Goal: Information Seeking & Learning: Compare options

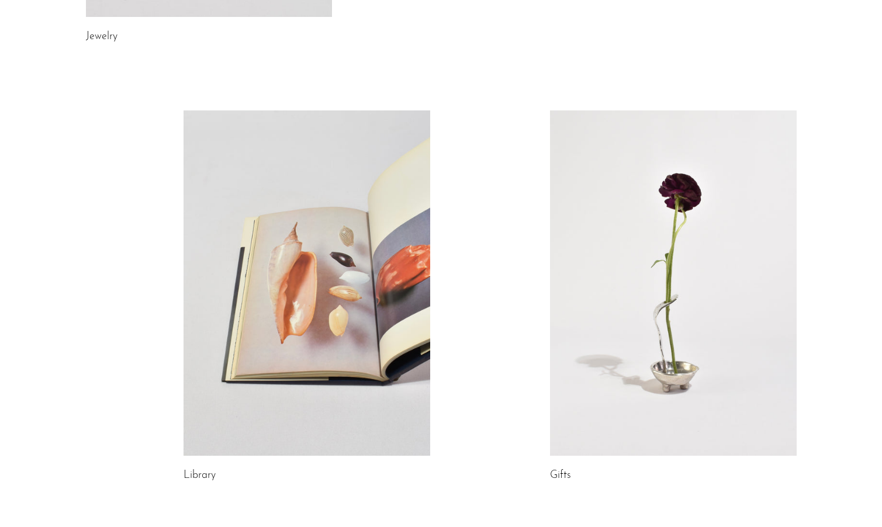
scroll to position [609, 0]
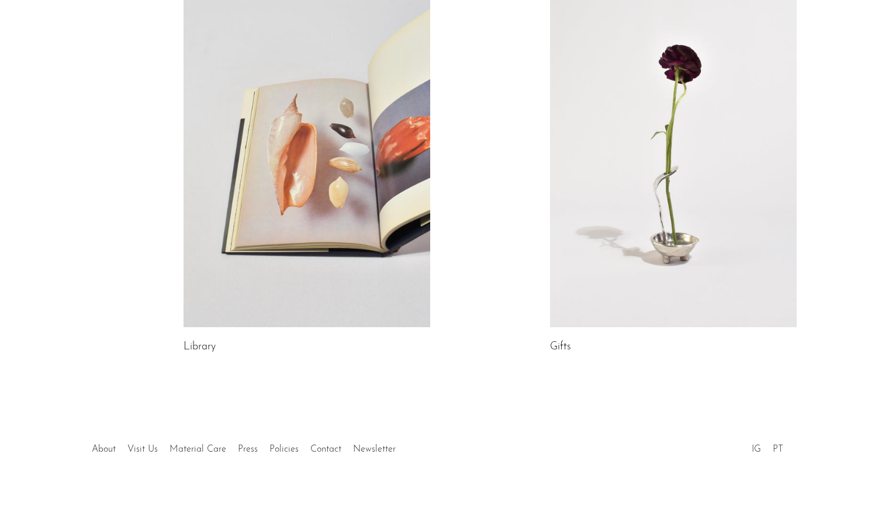
click at [641, 223] on link at bounding box center [673, 154] width 247 height 345
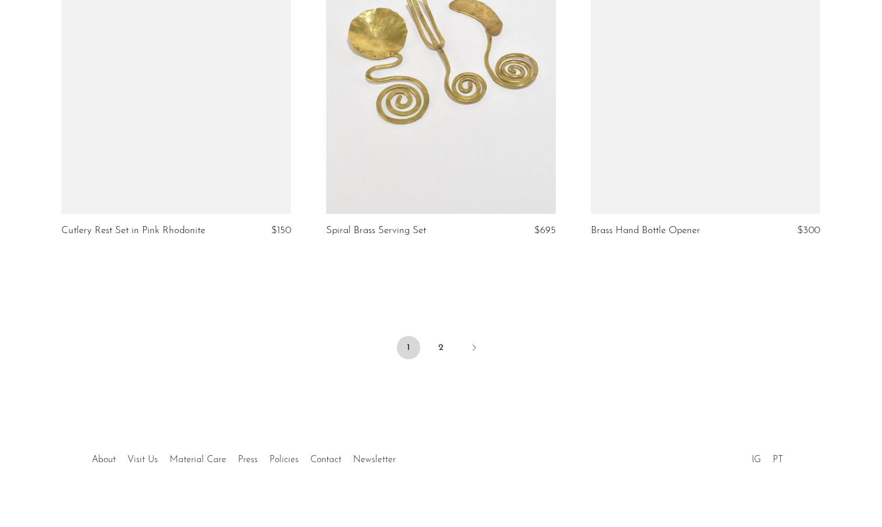
scroll to position [4274, 0]
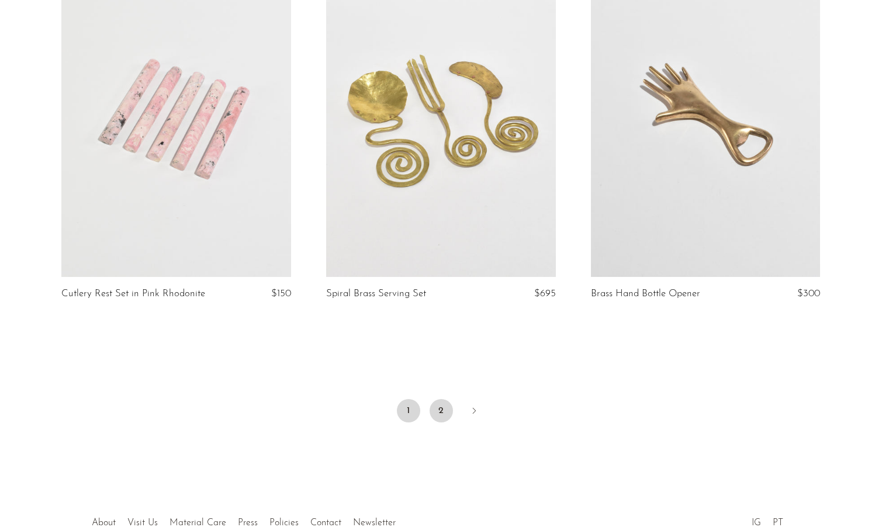
click at [441, 403] on link "2" at bounding box center [440, 410] width 23 height 23
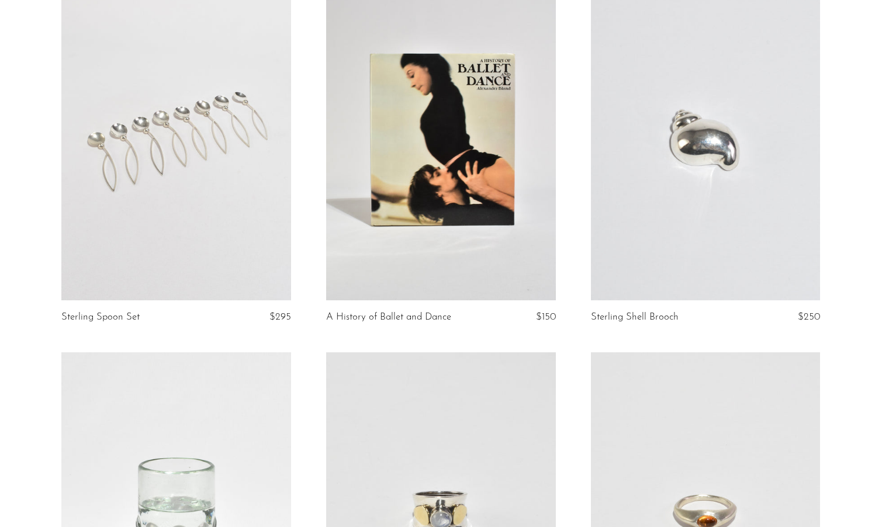
scroll to position [512, 0]
click at [447, 171] on link at bounding box center [441, 138] width 230 height 321
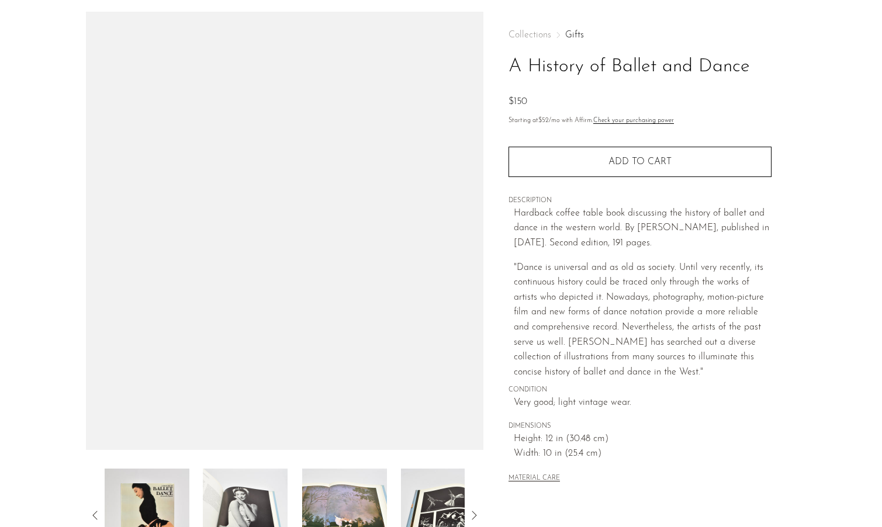
scroll to position [141, 0]
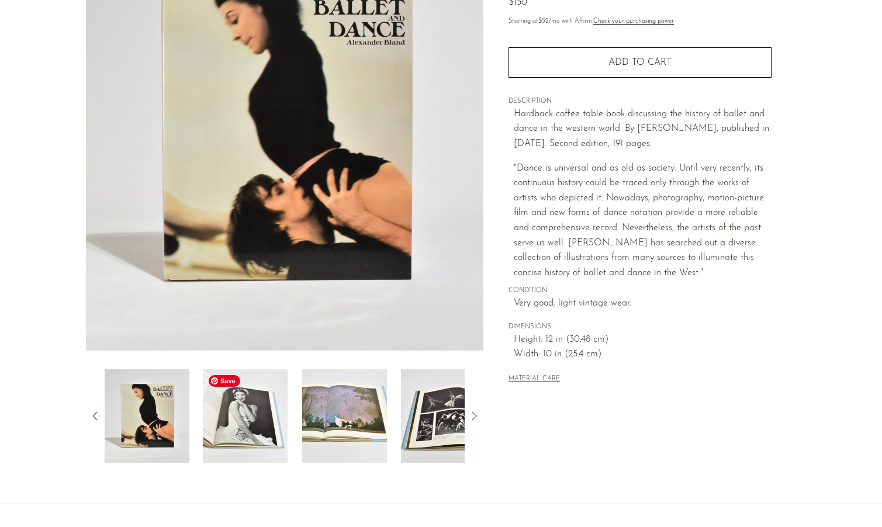
click at [235, 430] on img at bounding box center [245, 415] width 85 height 93
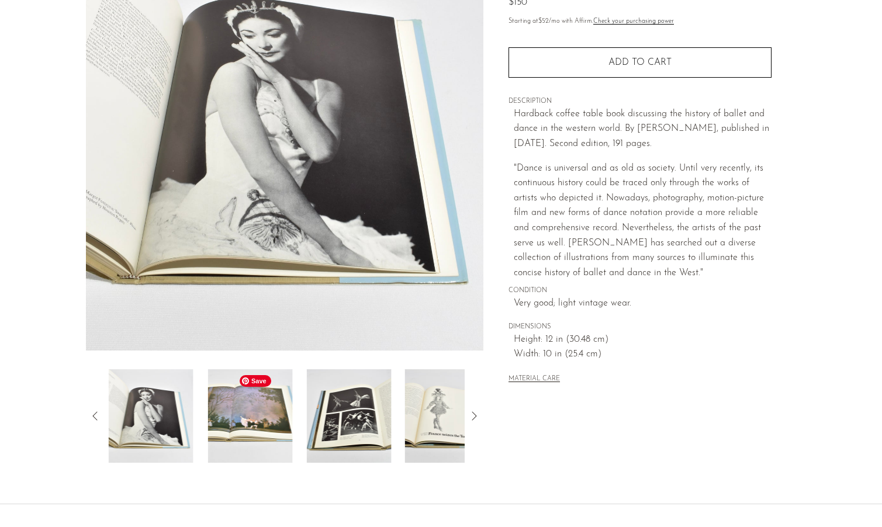
scroll to position [109, 0]
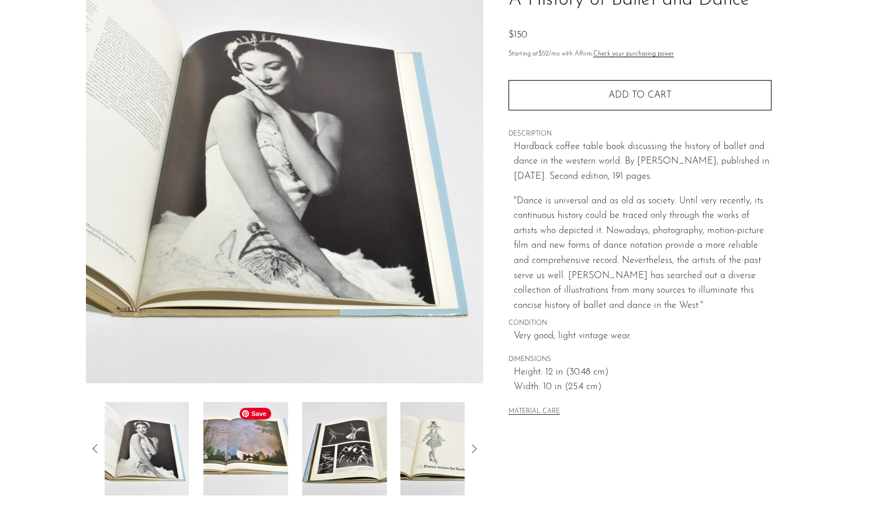
click at [252, 464] on img at bounding box center [245, 448] width 85 height 93
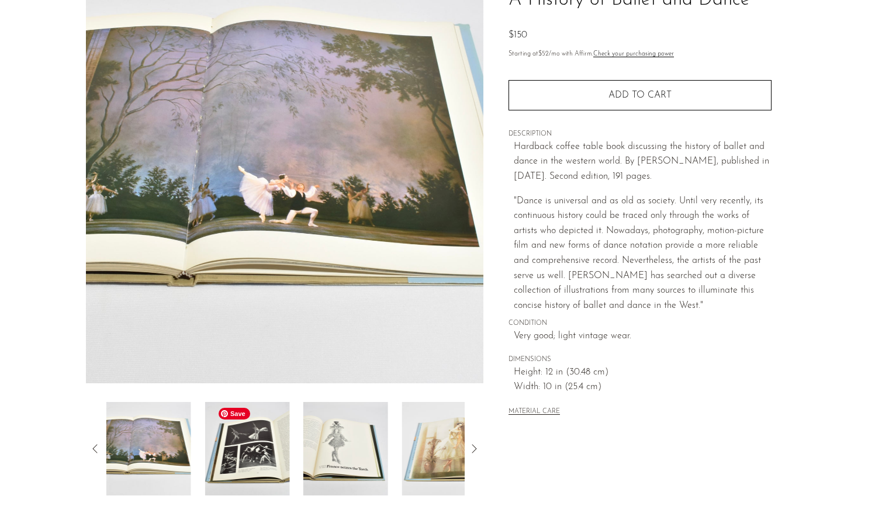
click at [266, 463] on img at bounding box center [246, 448] width 85 height 93
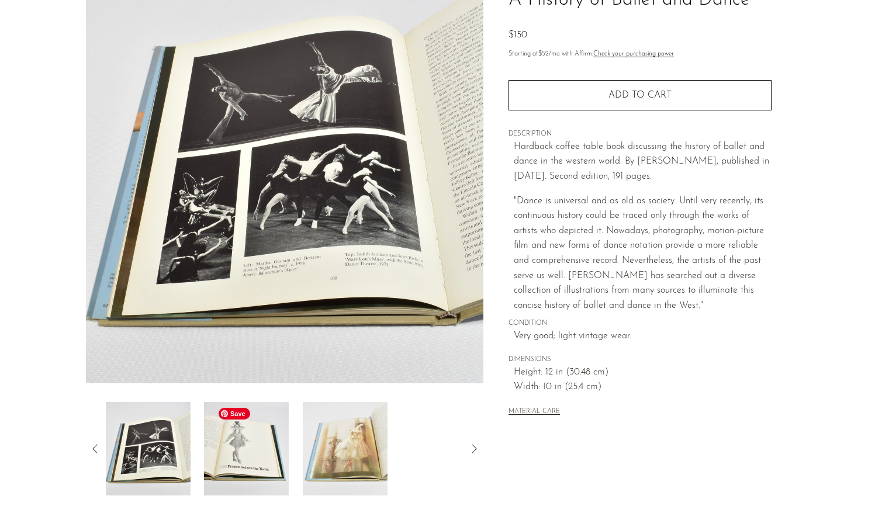
click at [266, 463] on img at bounding box center [246, 448] width 85 height 93
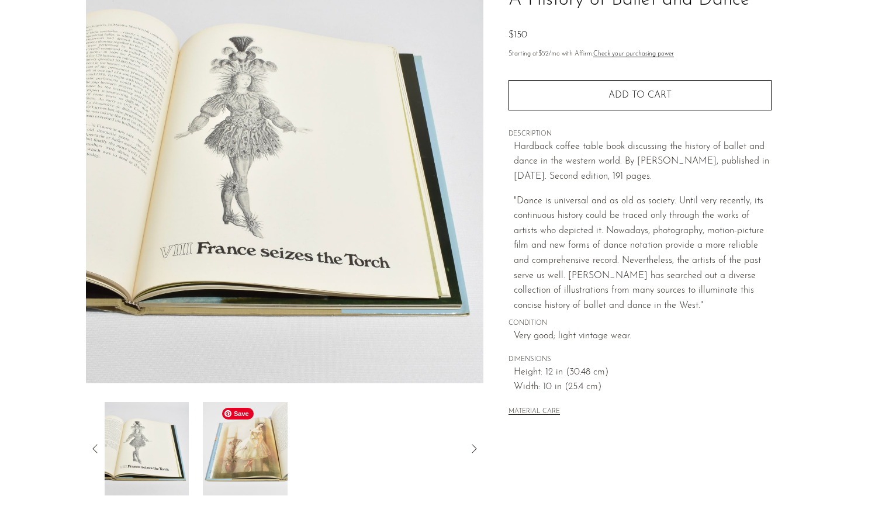
click at [266, 463] on img at bounding box center [245, 448] width 85 height 93
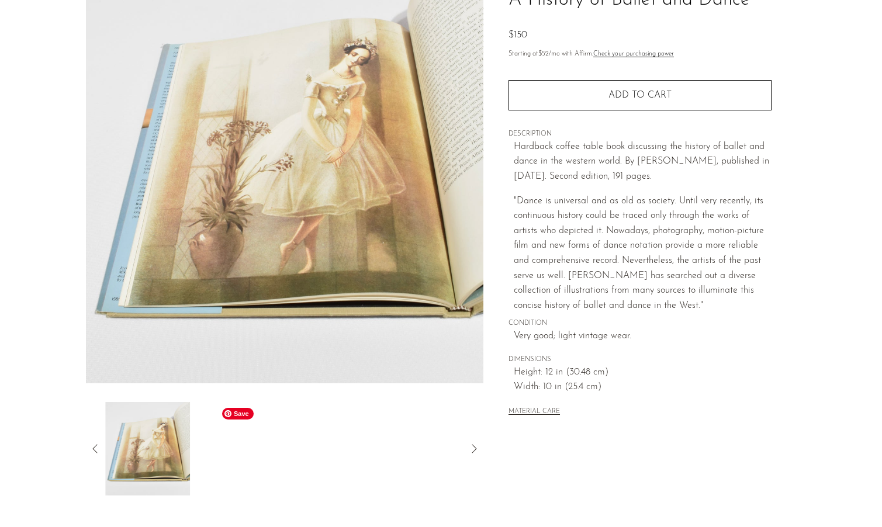
scroll to position [0, 0]
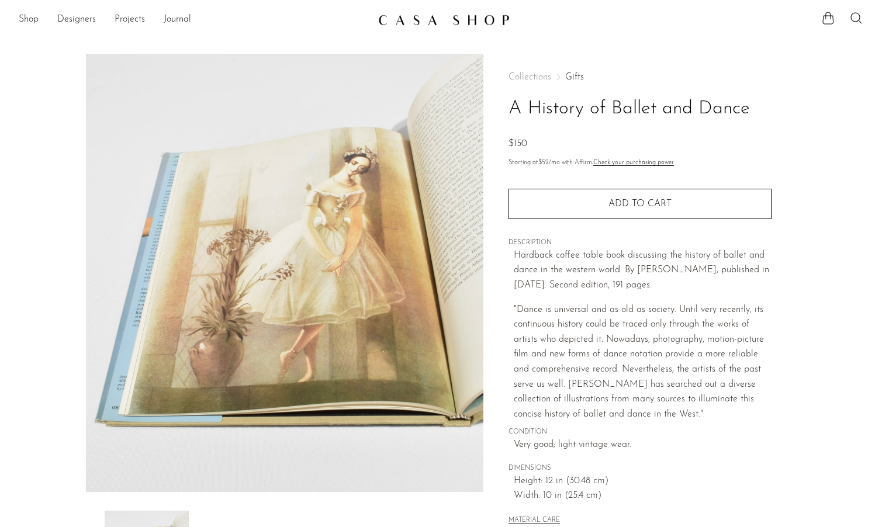
click at [453, 23] on img at bounding box center [443, 20] width 131 height 12
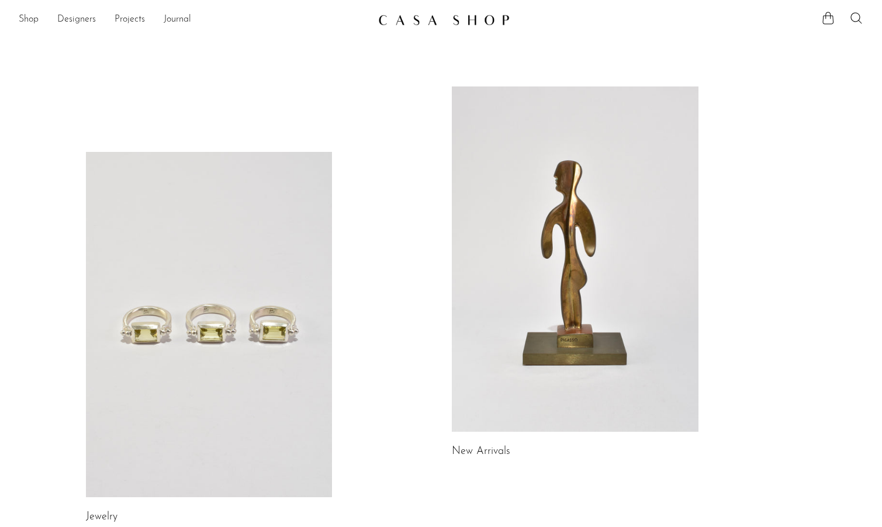
click at [595, 263] on link at bounding box center [575, 258] width 247 height 345
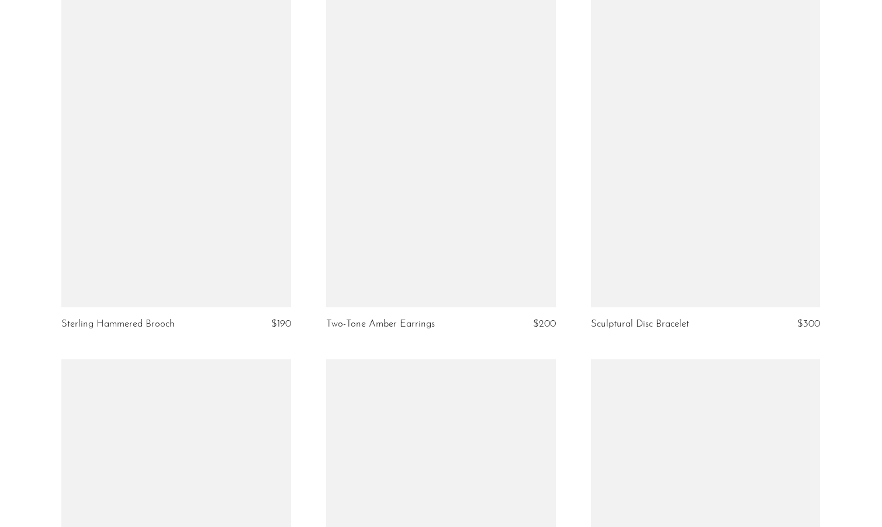
scroll to position [1620, 0]
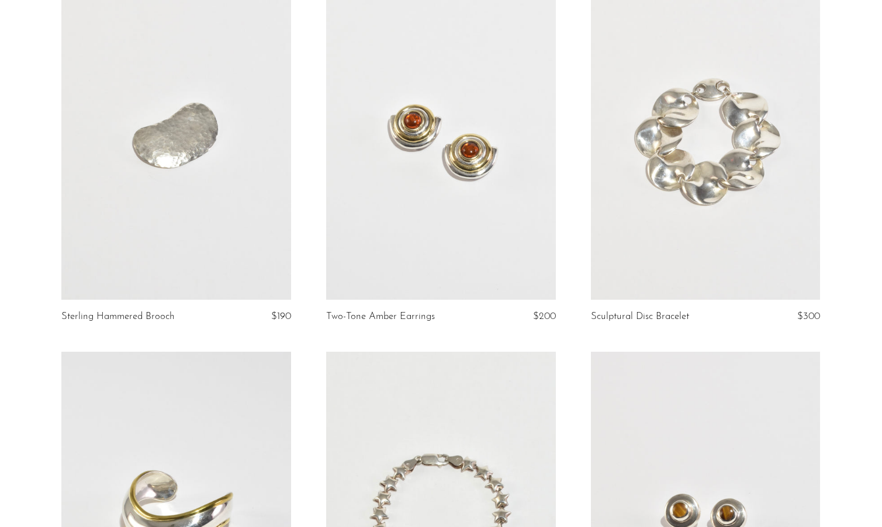
click at [487, 137] on link at bounding box center [441, 138] width 230 height 321
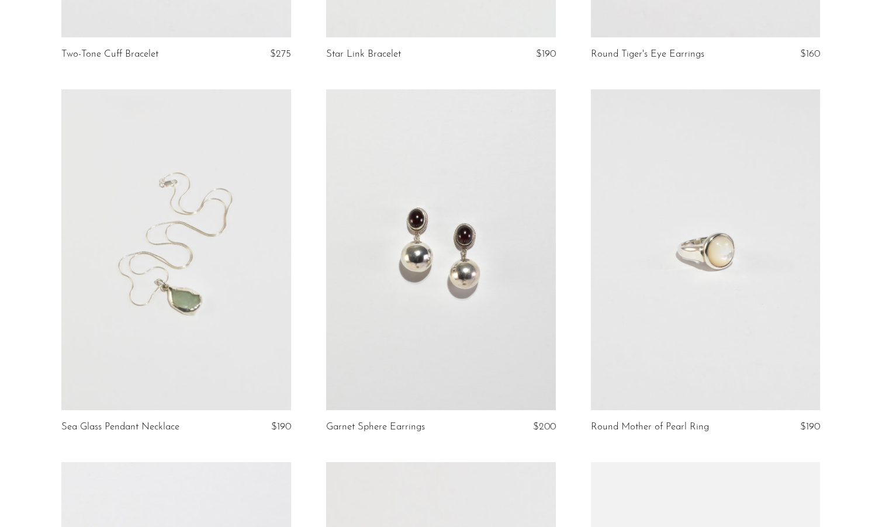
scroll to position [2275, 0]
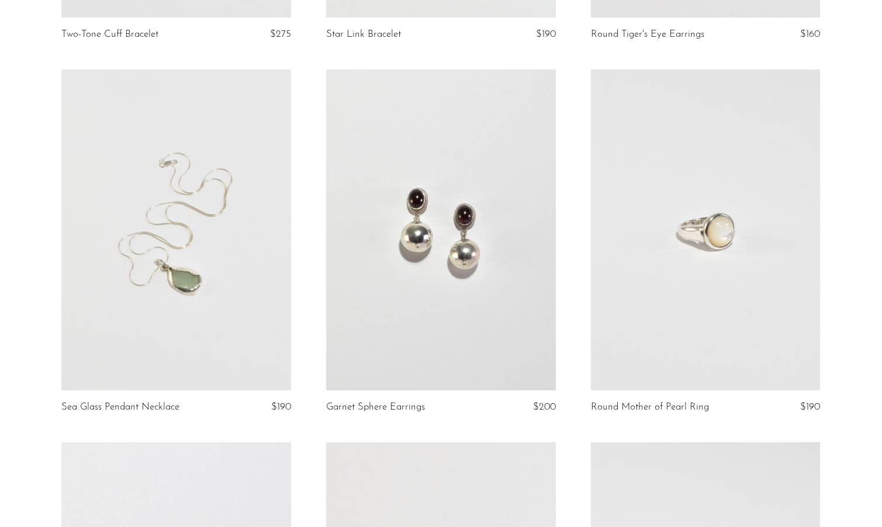
click at [693, 210] on link at bounding box center [706, 230] width 230 height 321
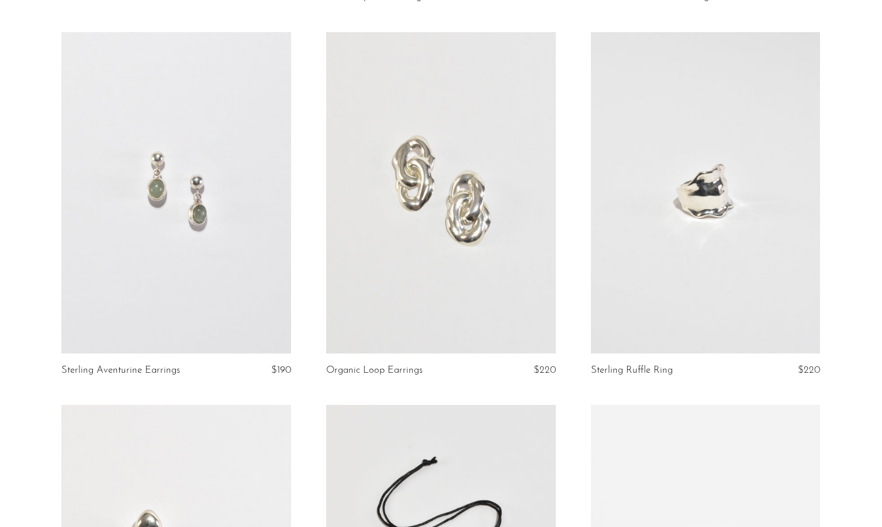
scroll to position [2689, 0]
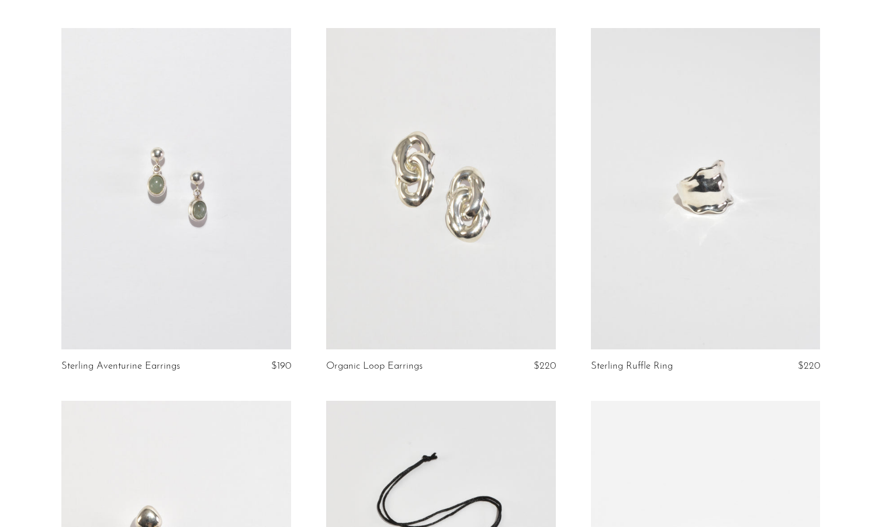
click at [700, 226] on link at bounding box center [706, 188] width 230 height 321
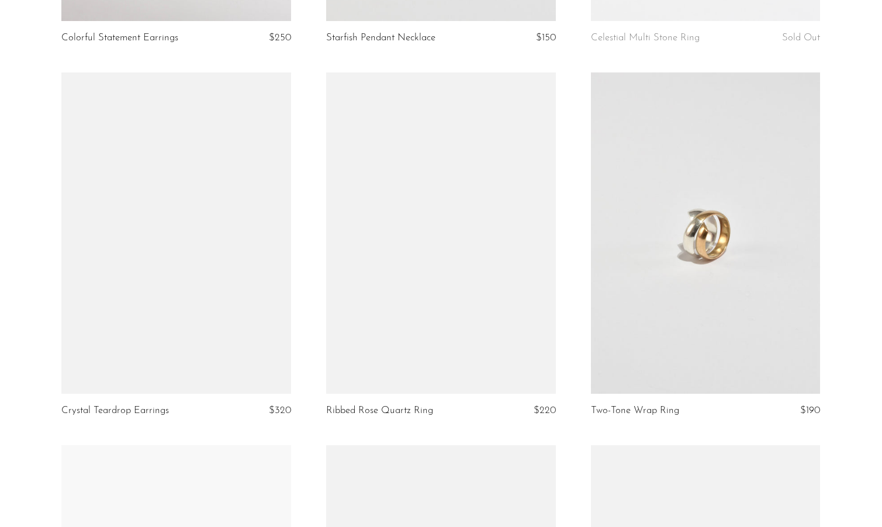
scroll to position [3391, 0]
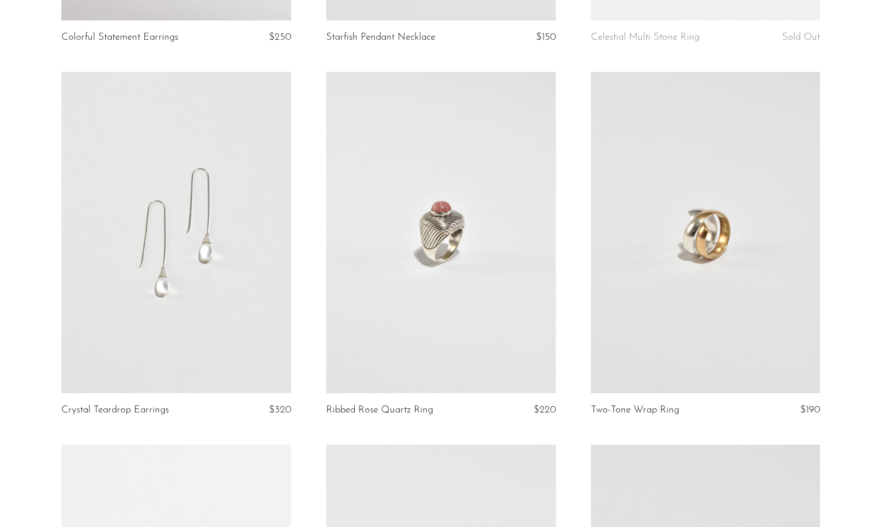
click at [405, 280] on link at bounding box center [441, 232] width 230 height 321
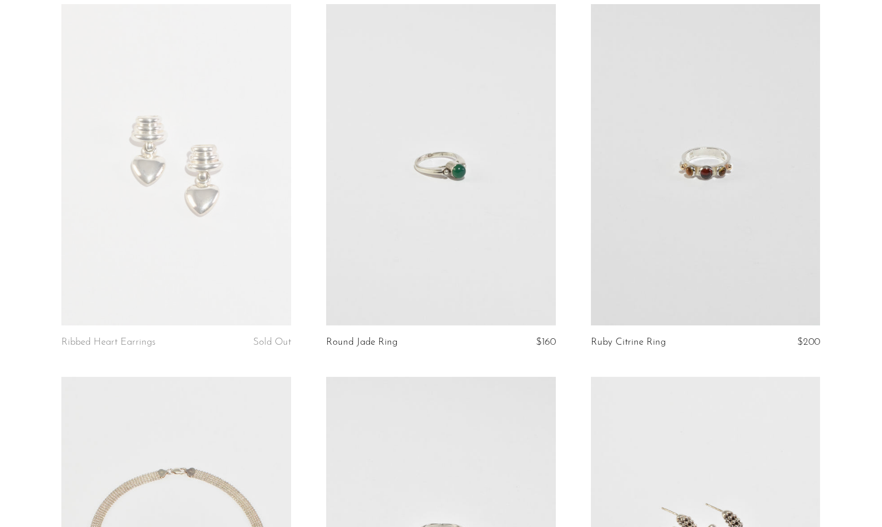
scroll to position [3836, 0]
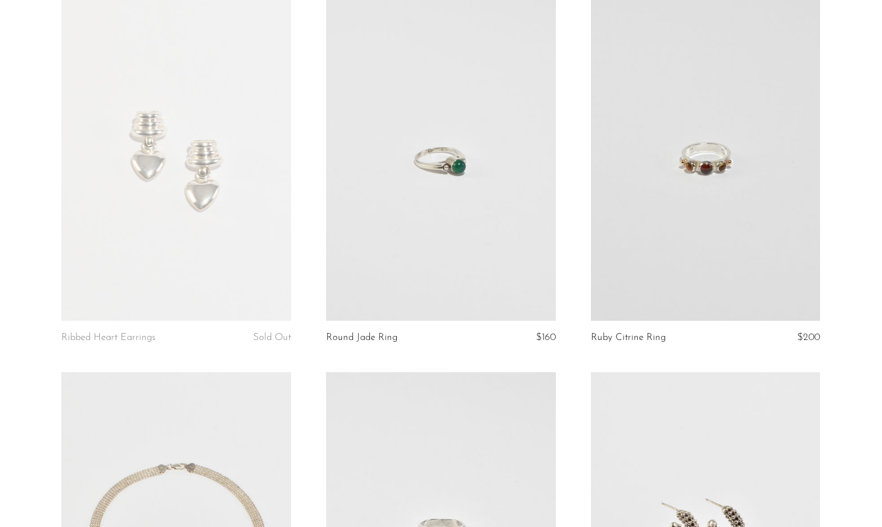
click at [700, 188] on link at bounding box center [706, 159] width 230 height 321
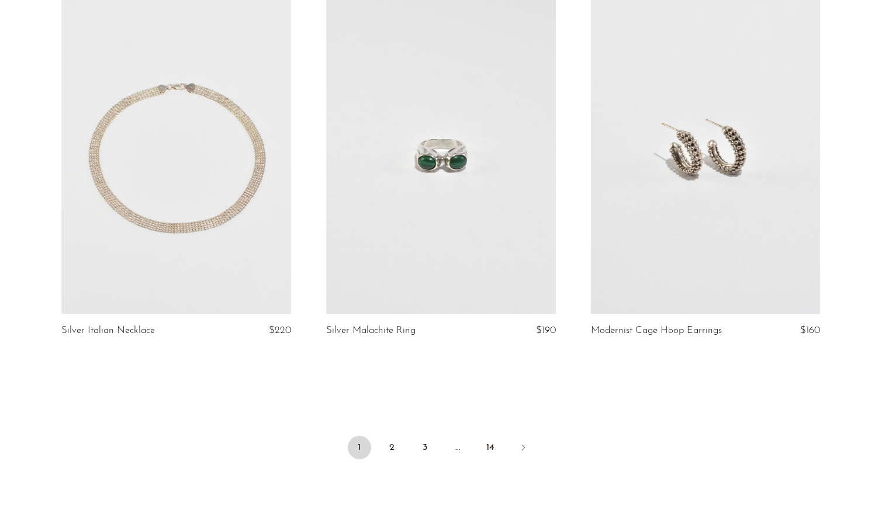
scroll to position [4238, 0]
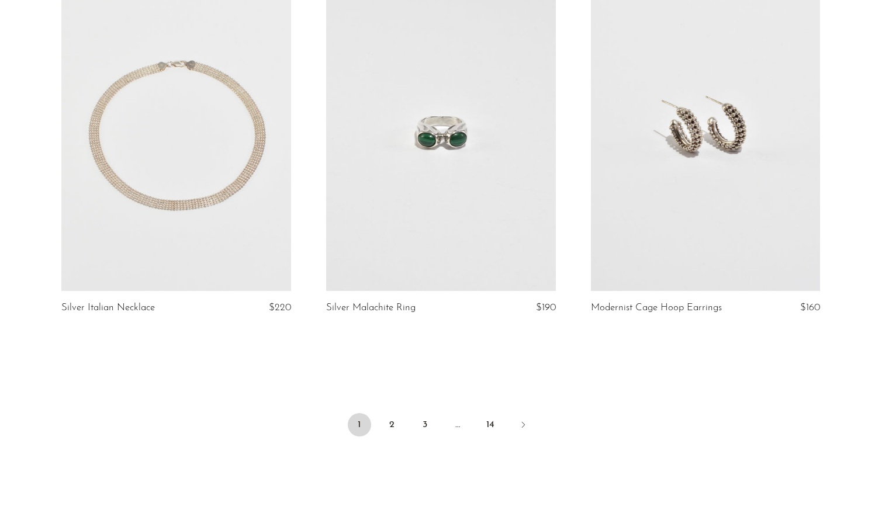
click at [462, 164] on link at bounding box center [441, 130] width 230 height 321
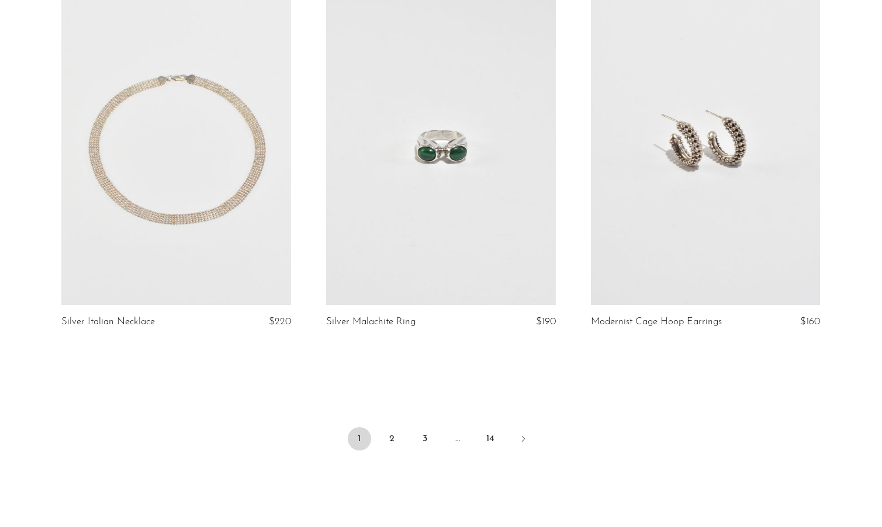
scroll to position [4226, 0]
click at [255, 200] on link at bounding box center [176, 142] width 230 height 321
click at [388, 438] on link "2" at bounding box center [391, 436] width 23 height 23
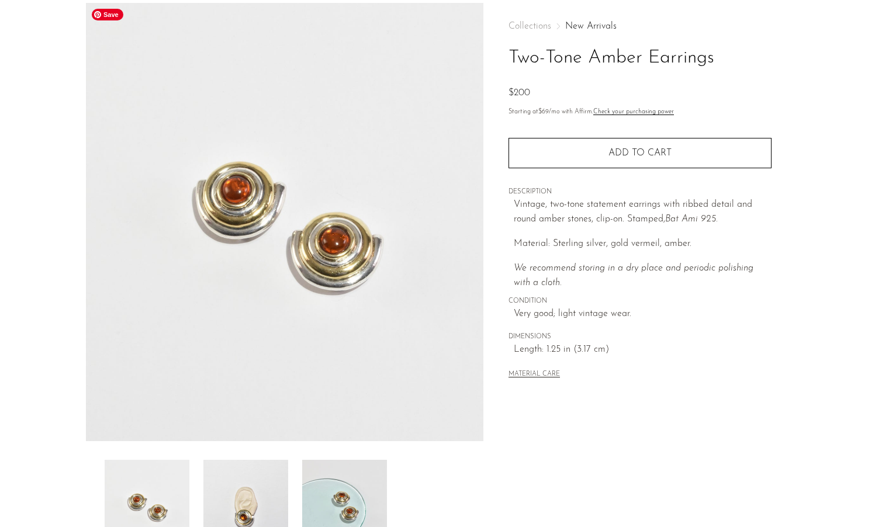
scroll to position [59, 0]
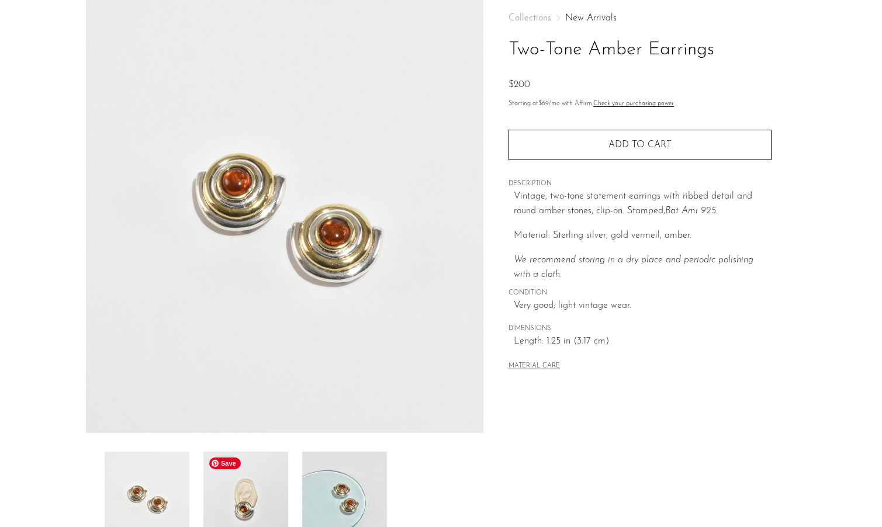
click at [252, 496] on img at bounding box center [245, 498] width 85 height 93
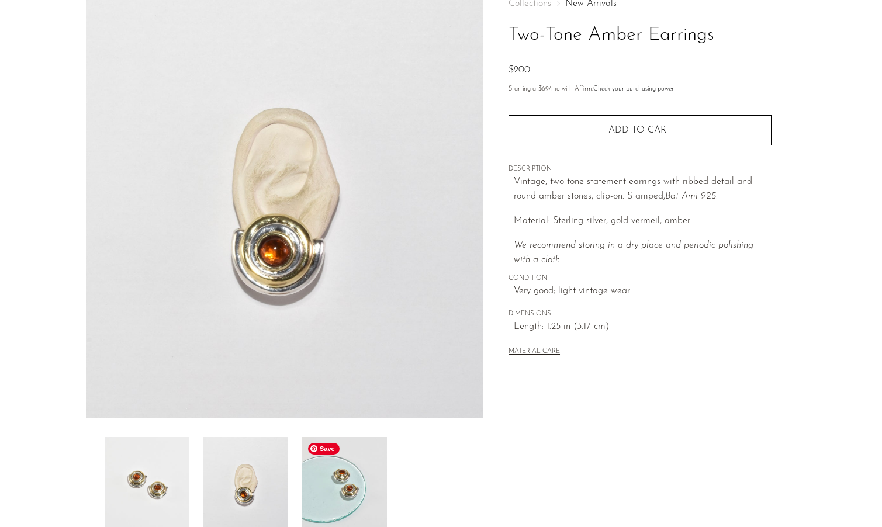
scroll to position [75, 0]
click at [339, 487] on img at bounding box center [344, 481] width 85 height 93
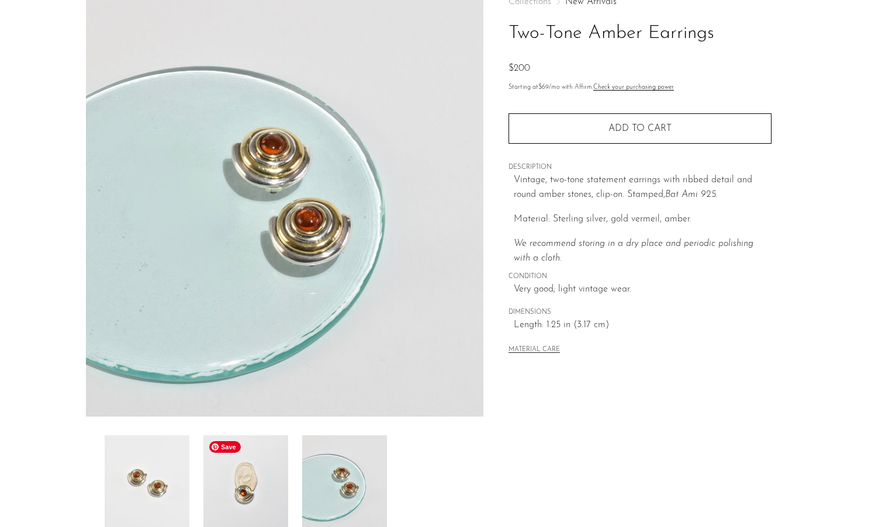
click at [244, 478] on img at bounding box center [245, 481] width 85 height 93
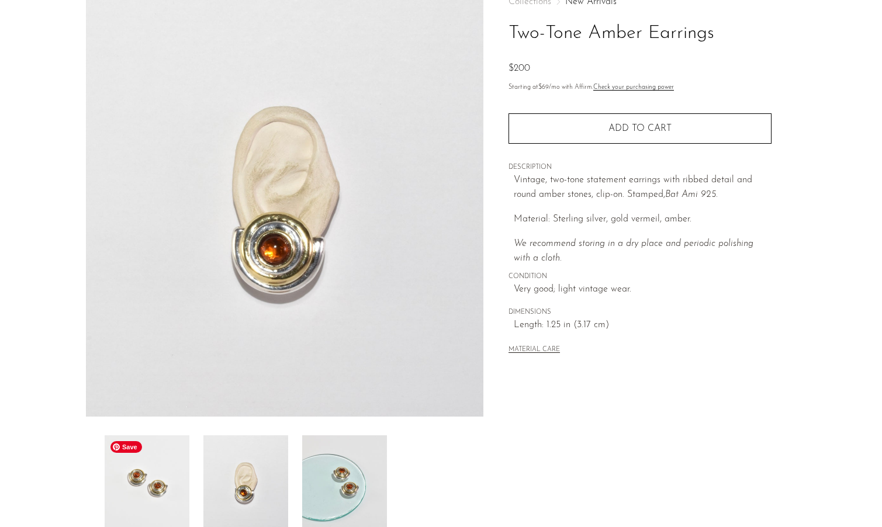
click at [148, 480] on img at bounding box center [147, 481] width 85 height 93
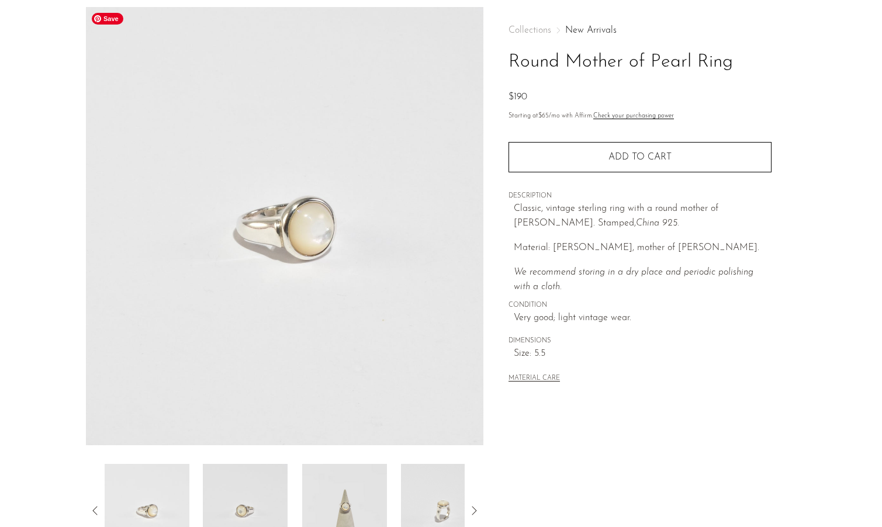
scroll to position [49, 0]
click at [251, 489] on img at bounding box center [245, 508] width 85 height 93
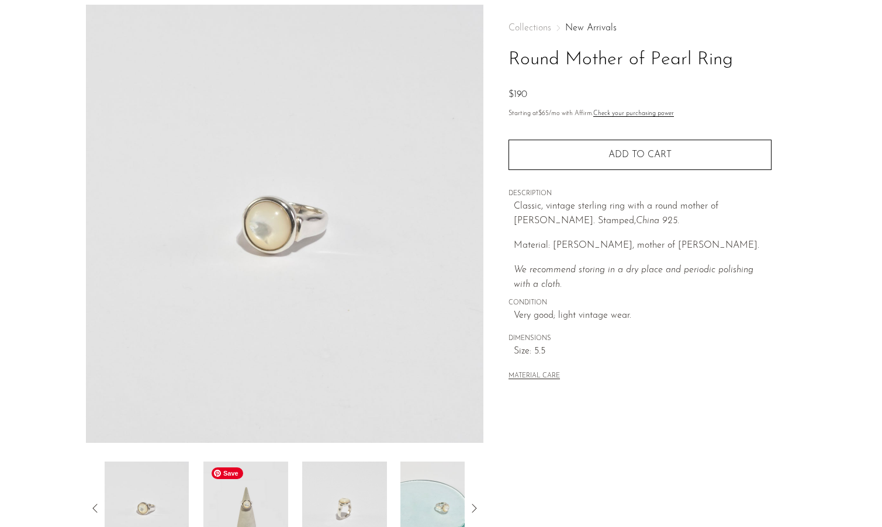
click at [246, 506] on img at bounding box center [245, 508] width 85 height 93
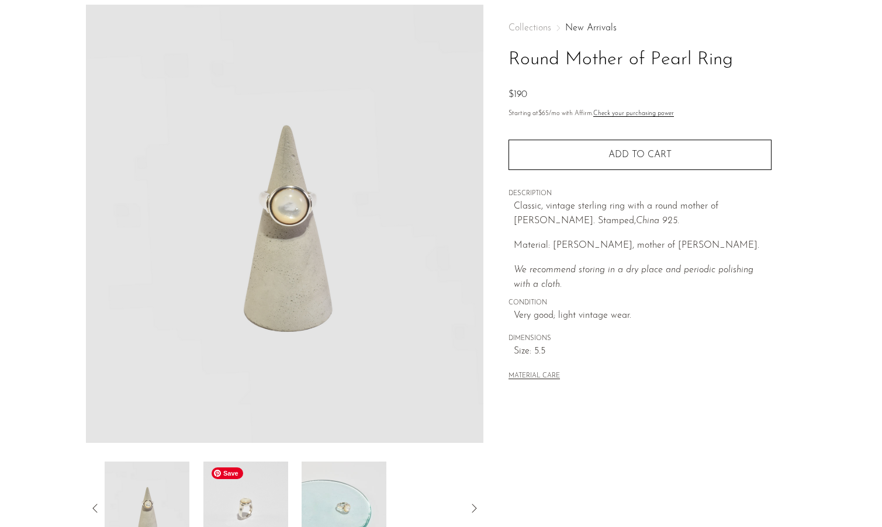
click at [246, 506] on img at bounding box center [245, 508] width 85 height 93
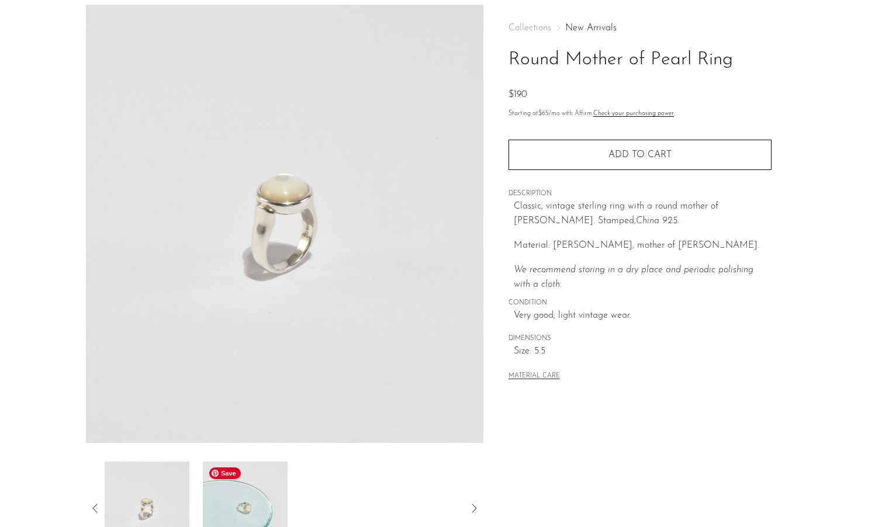
click at [262, 516] on img at bounding box center [245, 508] width 85 height 93
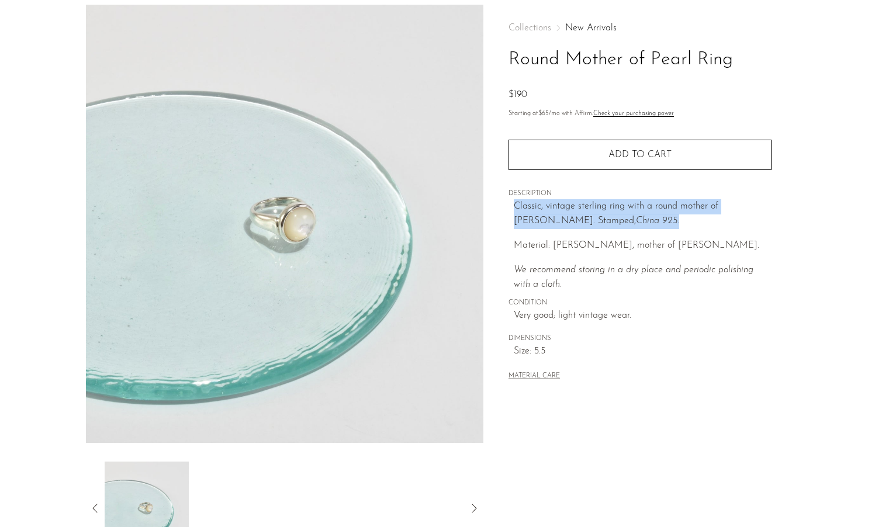
drag, startPoint x: 640, startPoint y: 220, endPoint x: 510, endPoint y: 210, distance: 130.1
click at [510, 209] on div "Collections New Arrivals Round Mother of Pearl Ring $190 Starting at $65 /mo wi…" at bounding box center [639, 203] width 263 height 397
click at [511, 210] on div "Collections New Arrivals Round Mother of Pearl Ring $190 Starting at $65 /mo wi…" at bounding box center [639, 203] width 263 height 397
drag, startPoint x: 646, startPoint y: 216, endPoint x: 507, endPoint y: 196, distance: 140.5
click at [507, 196] on div "Collections New Arrivals Round Mother of Pearl Ring $190 Starting at $65 /mo wi…" at bounding box center [639, 280] width 313 height 550
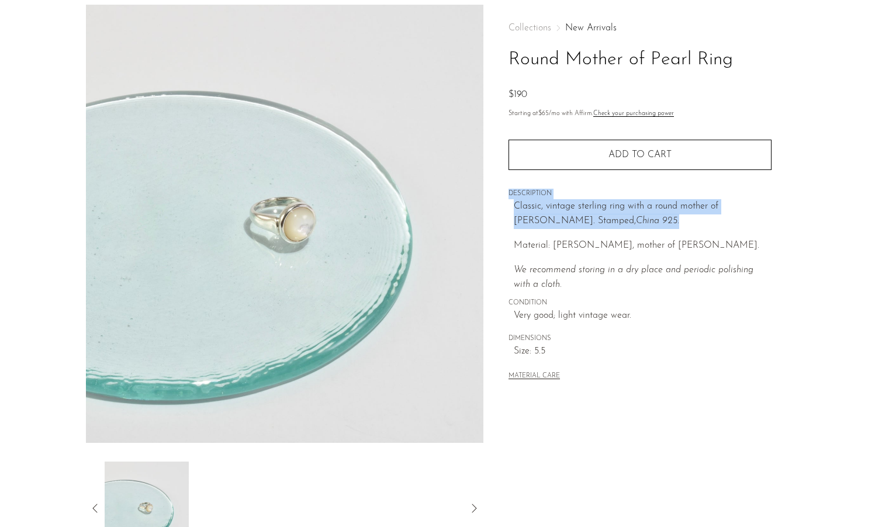
click at [521, 226] on p "Classic, vintage sterling ring with a round mother of pearl cabochon. Stamped, …" at bounding box center [643, 214] width 258 height 30
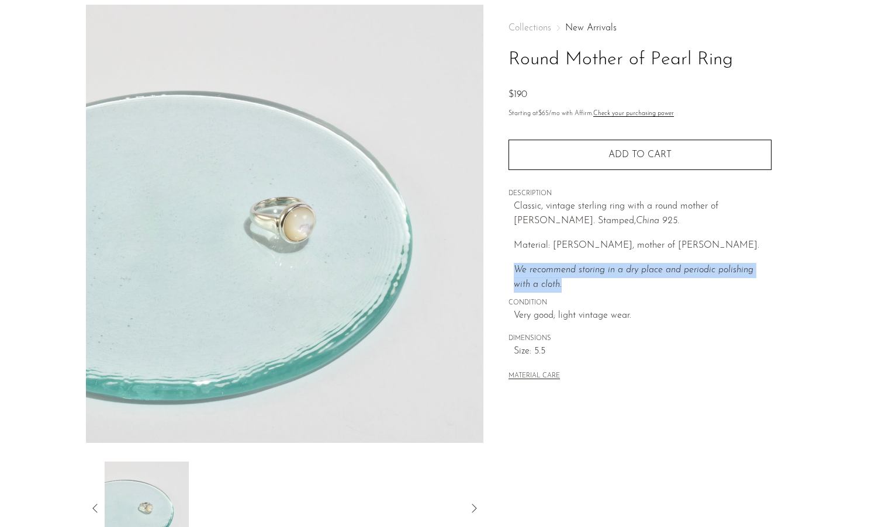
drag, startPoint x: 517, startPoint y: 270, endPoint x: 565, endPoint y: 286, distance: 50.3
click at [565, 286] on p "We recommend storing in a dry place and periodic polishing with a cloth." at bounding box center [643, 278] width 258 height 30
click at [594, 285] on p "We recommend storing in a dry place and periodic polishing with a cloth." at bounding box center [643, 278] width 258 height 30
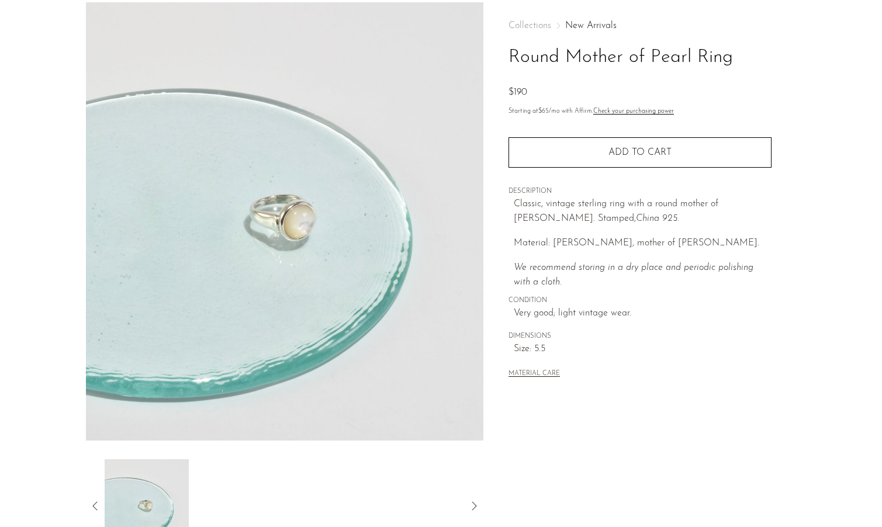
scroll to position [51, 0]
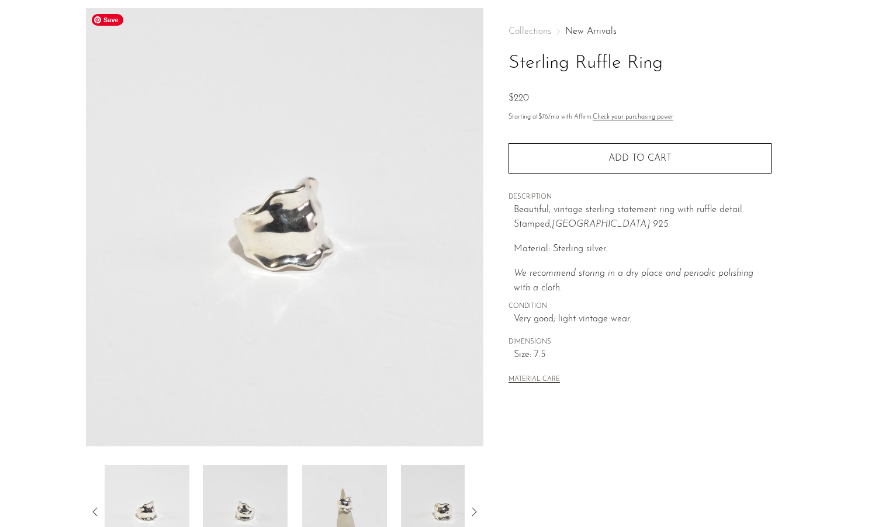
scroll to position [47, 0]
click at [255, 492] on img at bounding box center [245, 509] width 85 height 93
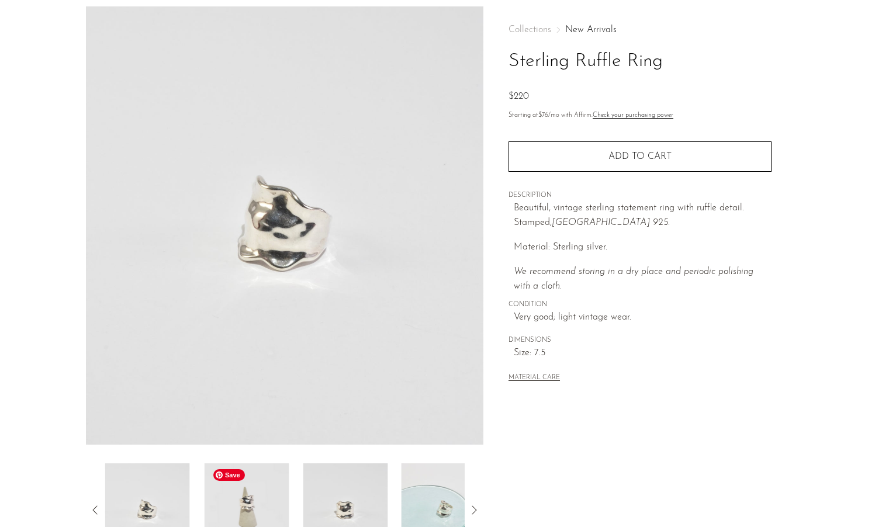
click at [249, 509] on img at bounding box center [246, 509] width 85 height 93
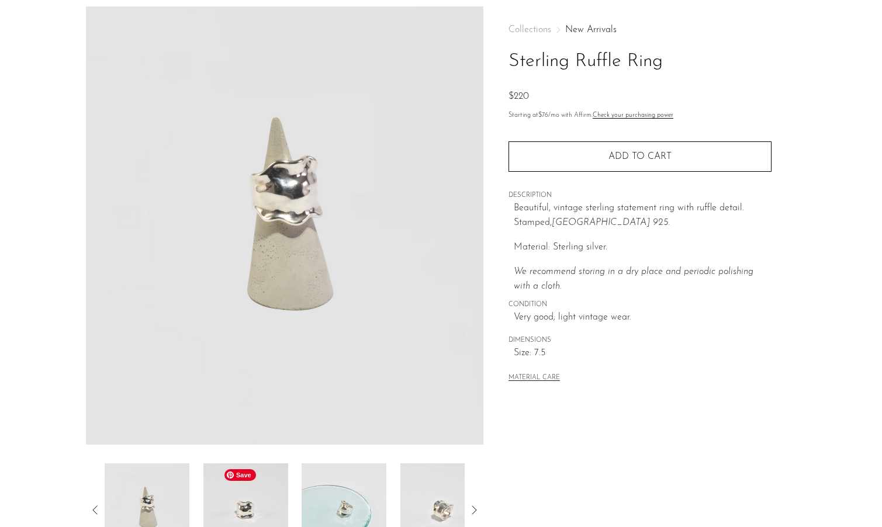
click at [275, 507] on img at bounding box center [245, 509] width 85 height 93
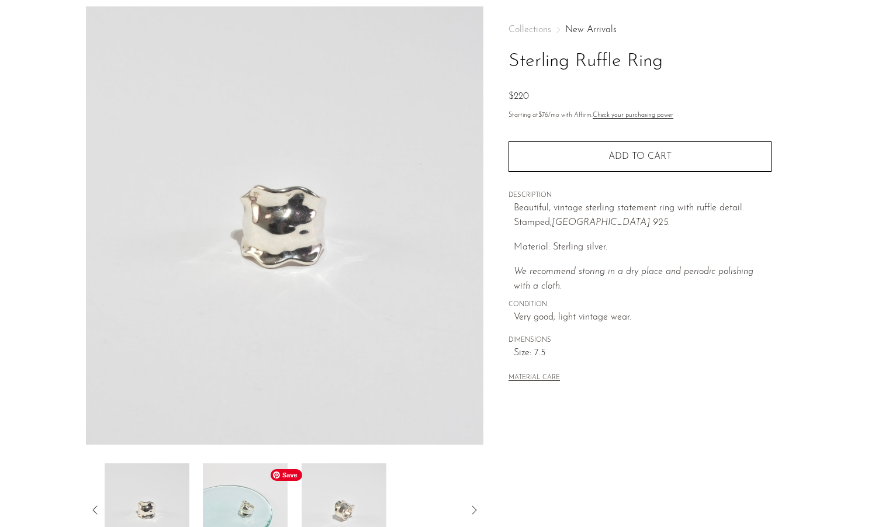
click at [251, 508] on img at bounding box center [245, 509] width 85 height 93
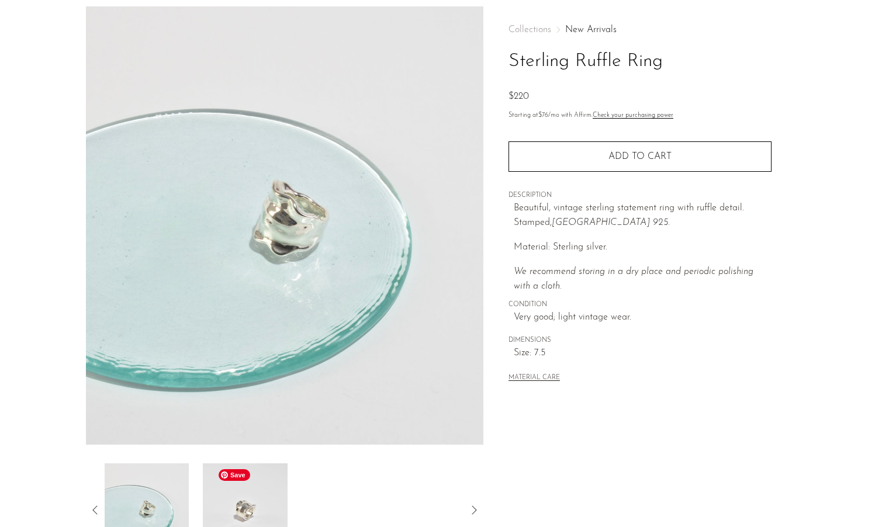
click at [258, 506] on img at bounding box center [245, 509] width 85 height 93
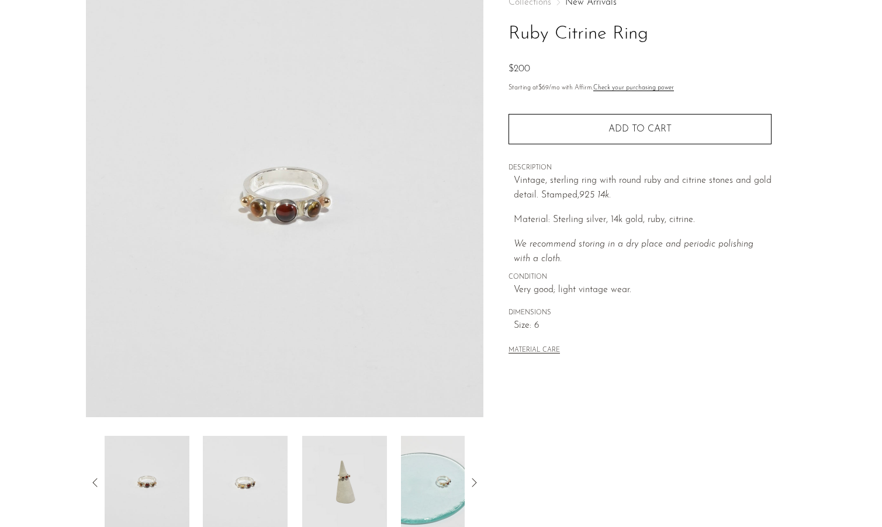
scroll to position [100, 0]
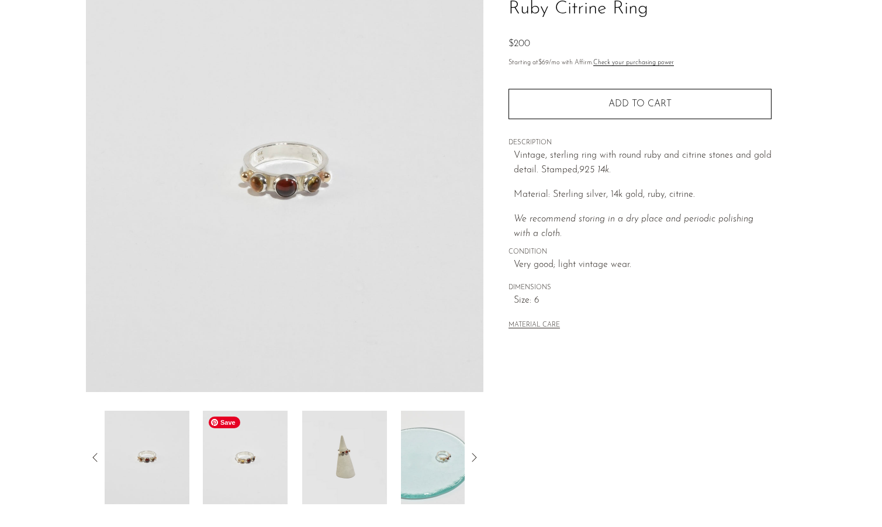
click at [240, 484] on img at bounding box center [245, 457] width 85 height 93
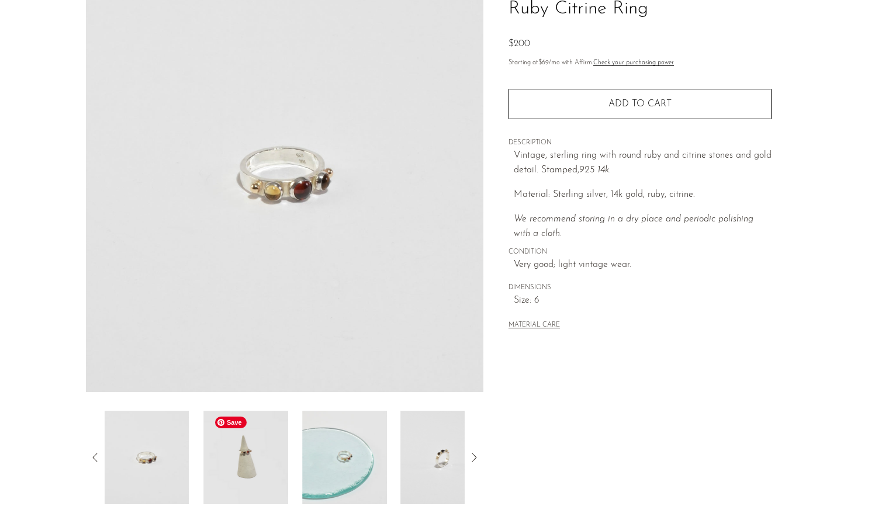
click at [266, 462] on img at bounding box center [245, 457] width 85 height 93
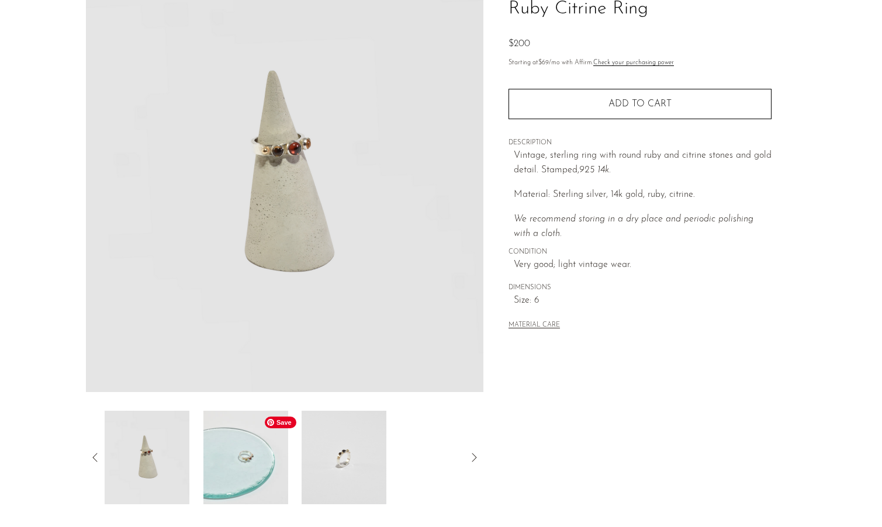
click at [254, 466] on img at bounding box center [245, 457] width 85 height 93
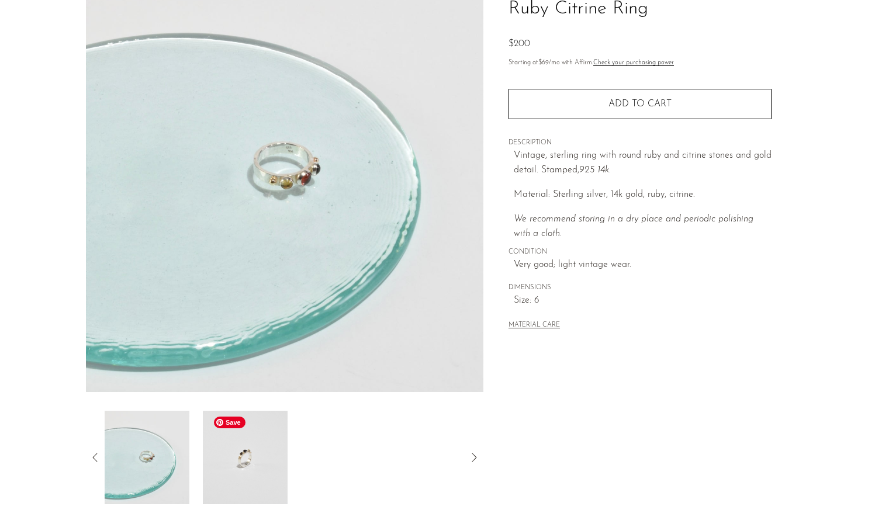
click at [254, 466] on img at bounding box center [245, 457] width 85 height 93
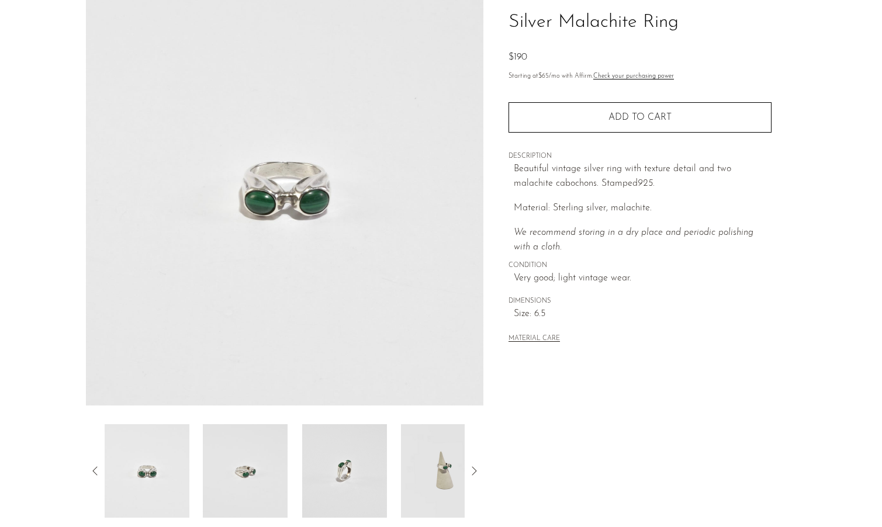
scroll to position [110, 0]
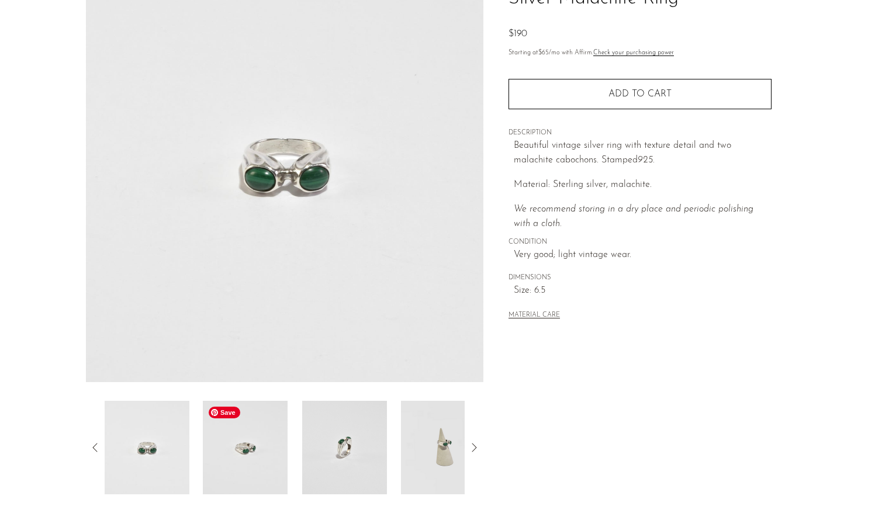
click at [247, 454] on img at bounding box center [245, 447] width 85 height 93
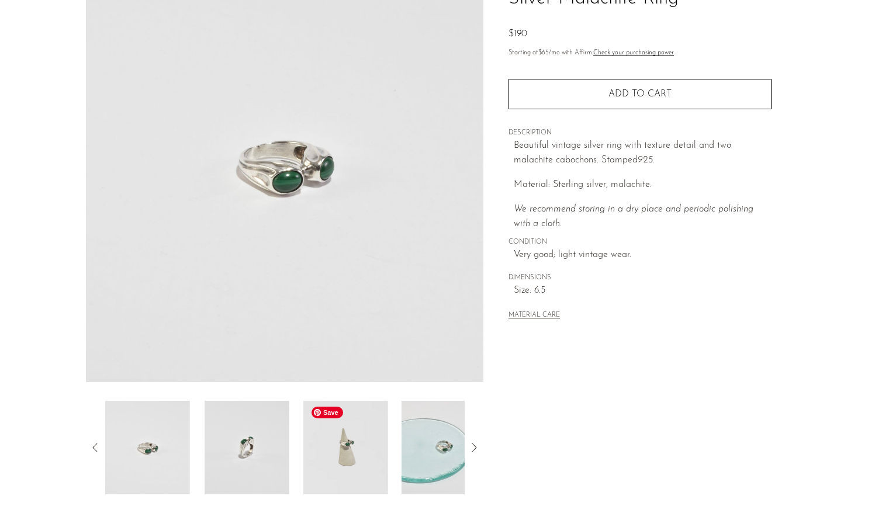
click at [336, 460] on img at bounding box center [345, 447] width 85 height 93
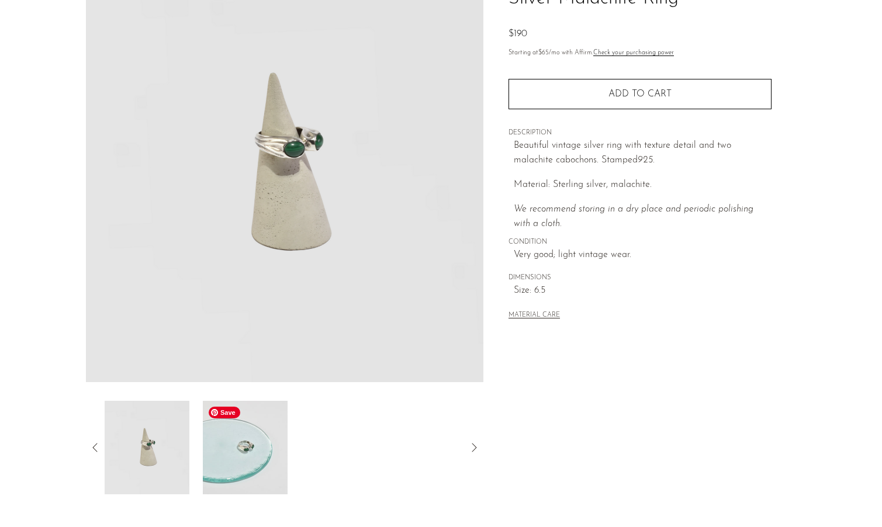
click at [234, 455] on img at bounding box center [245, 447] width 85 height 93
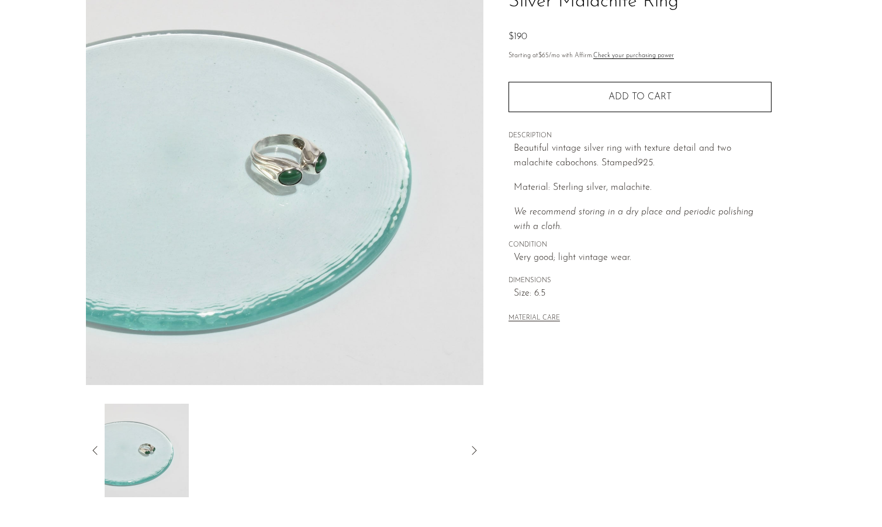
scroll to position [74, 0]
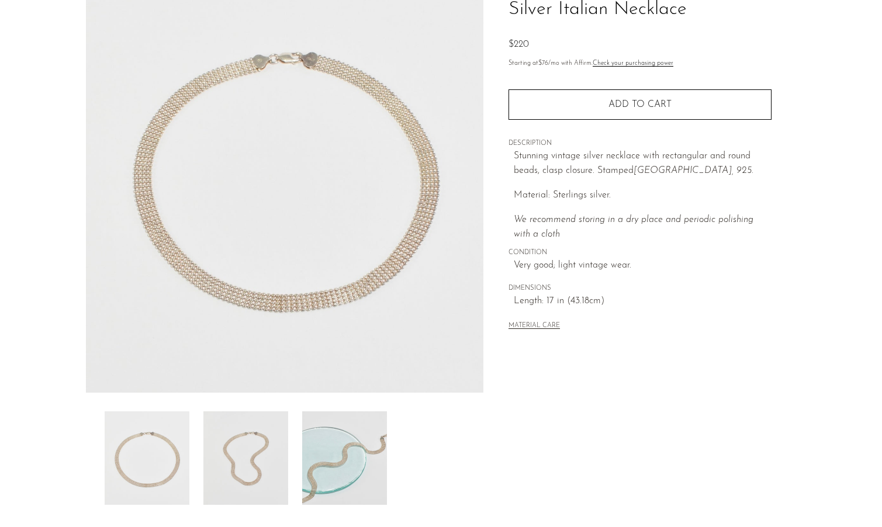
scroll to position [131, 0]
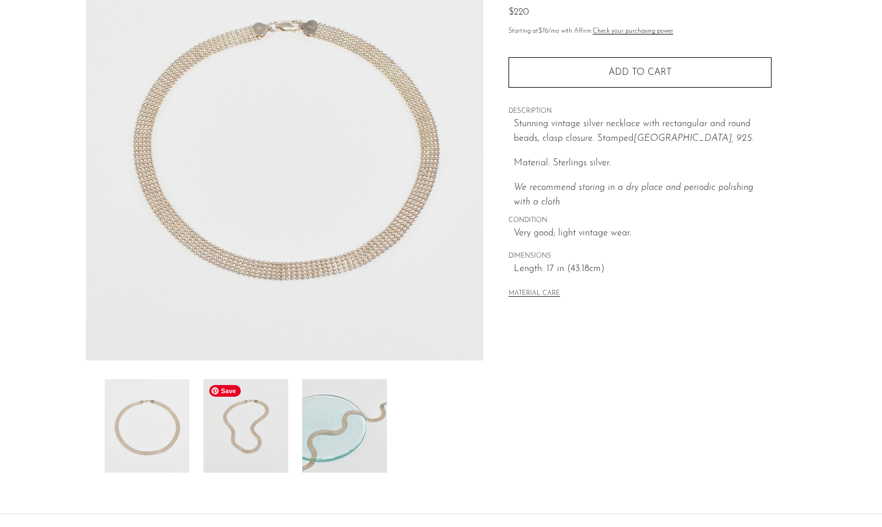
click at [248, 428] on img at bounding box center [245, 425] width 85 height 93
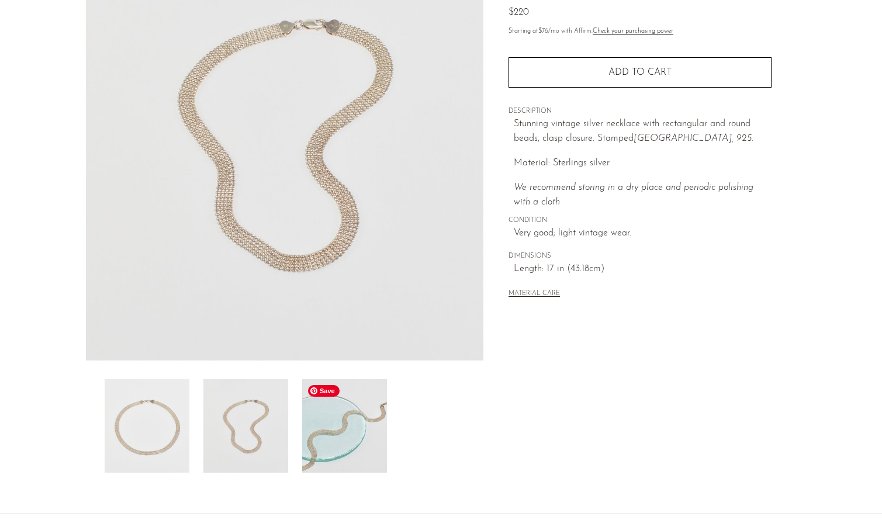
click at [337, 435] on img at bounding box center [344, 425] width 85 height 93
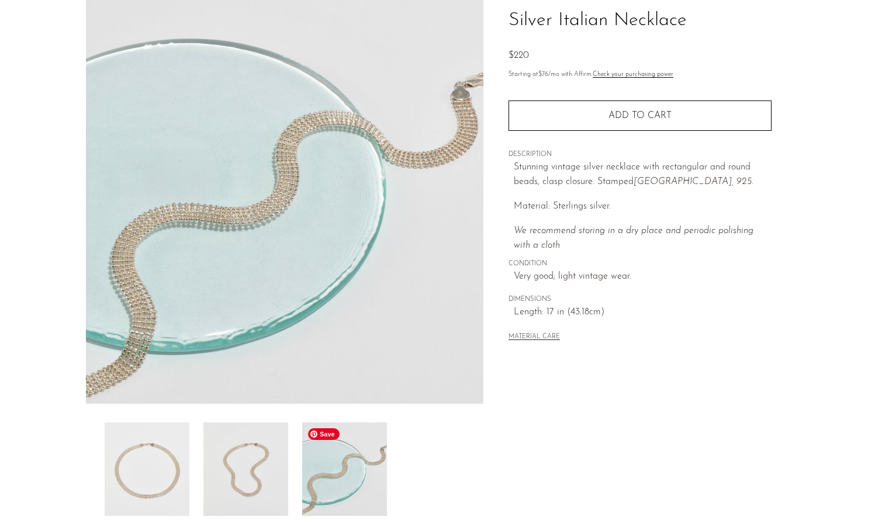
scroll to position [88, 0]
click at [255, 477] on img at bounding box center [245, 469] width 85 height 93
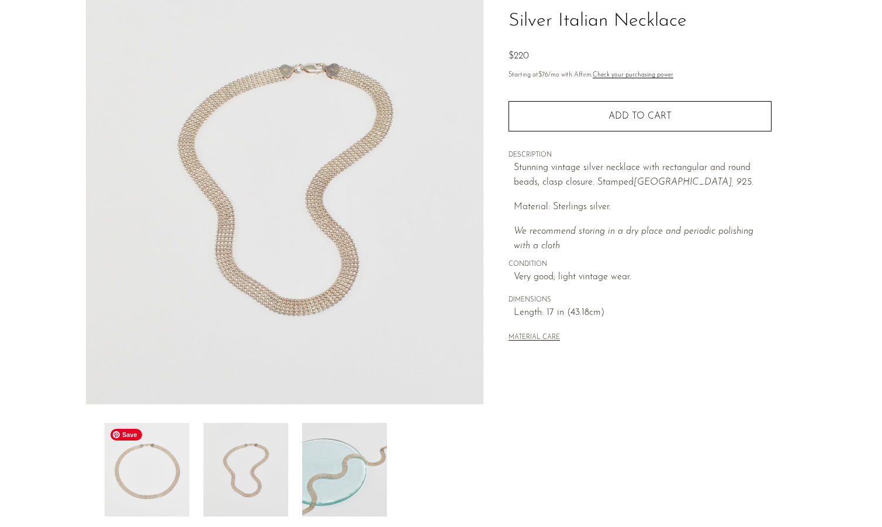
click at [132, 473] on img at bounding box center [147, 469] width 85 height 93
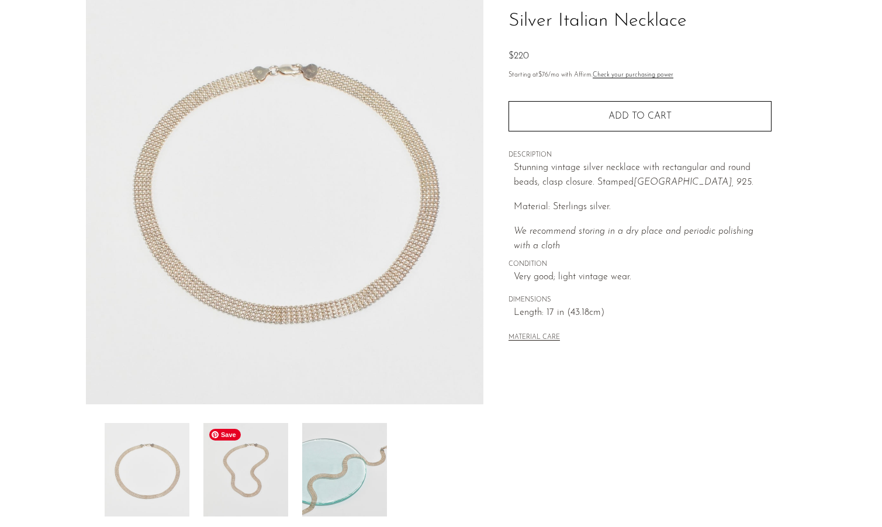
click at [228, 464] on img at bounding box center [245, 469] width 85 height 93
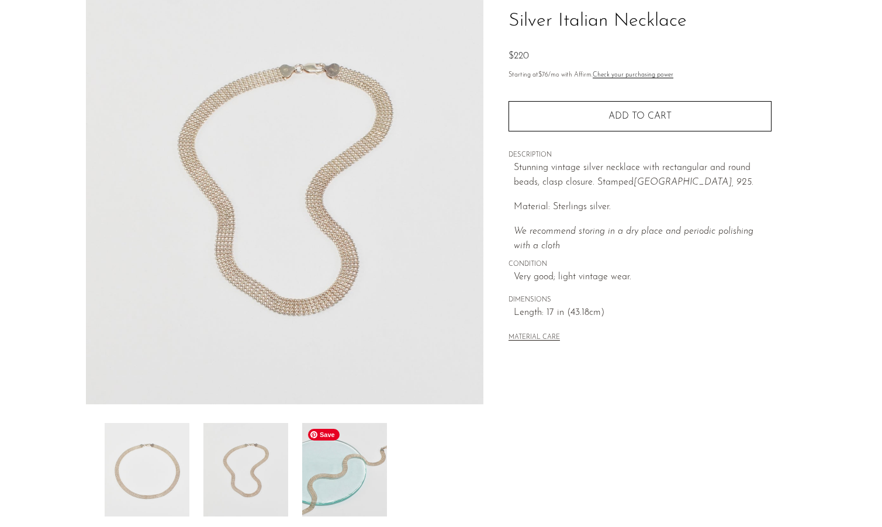
click at [320, 475] on img at bounding box center [344, 469] width 85 height 93
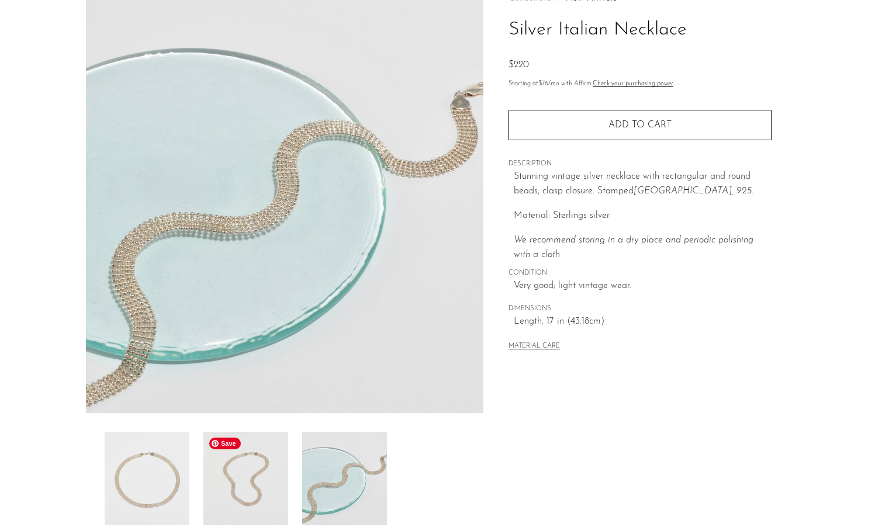
scroll to position [63, 0]
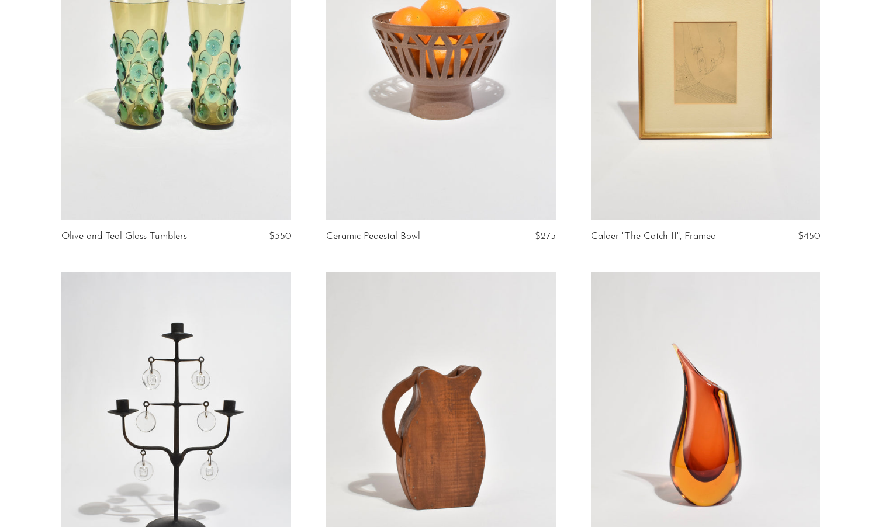
scroll to position [74, 0]
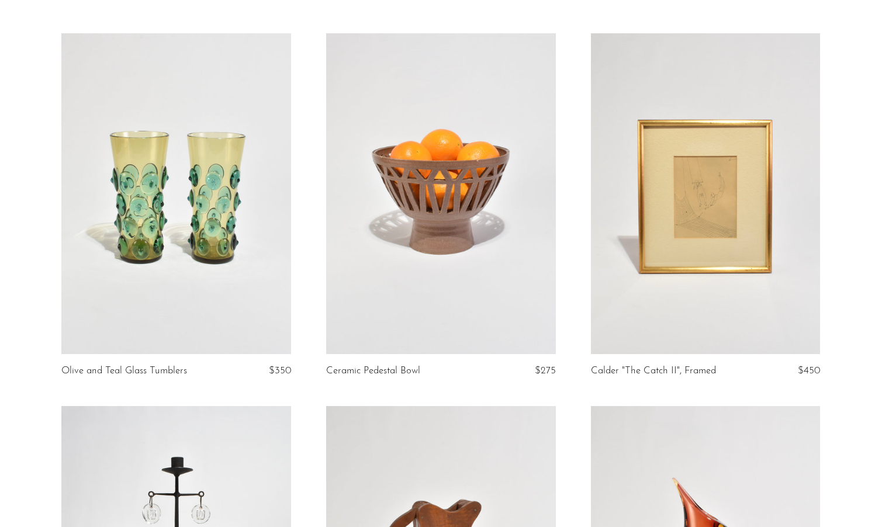
click at [717, 251] on link at bounding box center [706, 193] width 230 height 321
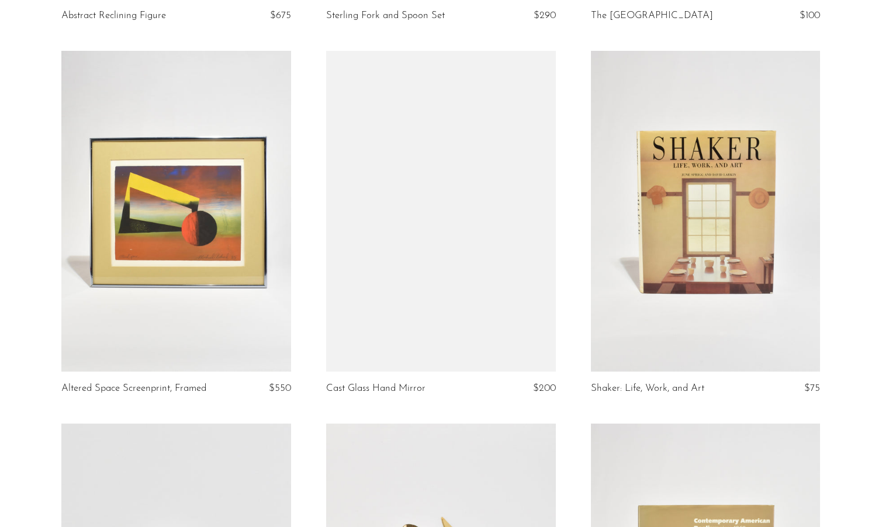
scroll to position [1189, 0]
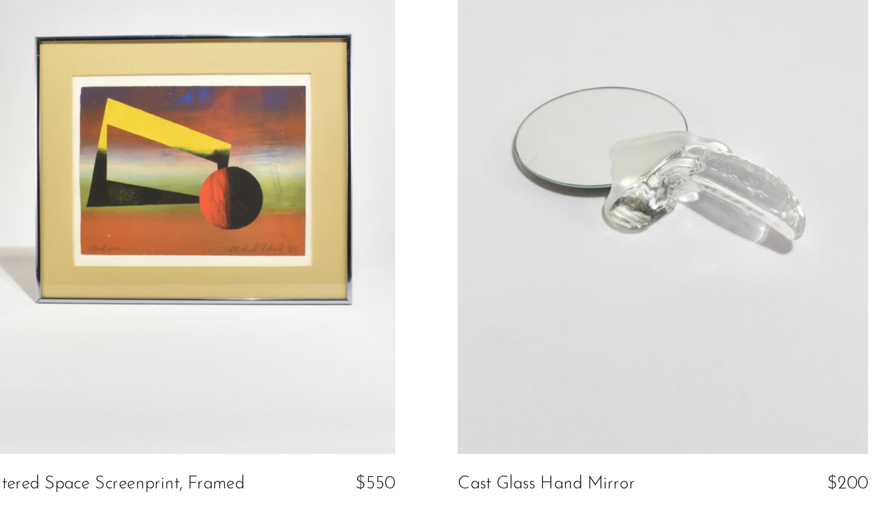
click at [185, 199] on link at bounding box center [176, 207] width 230 height 321
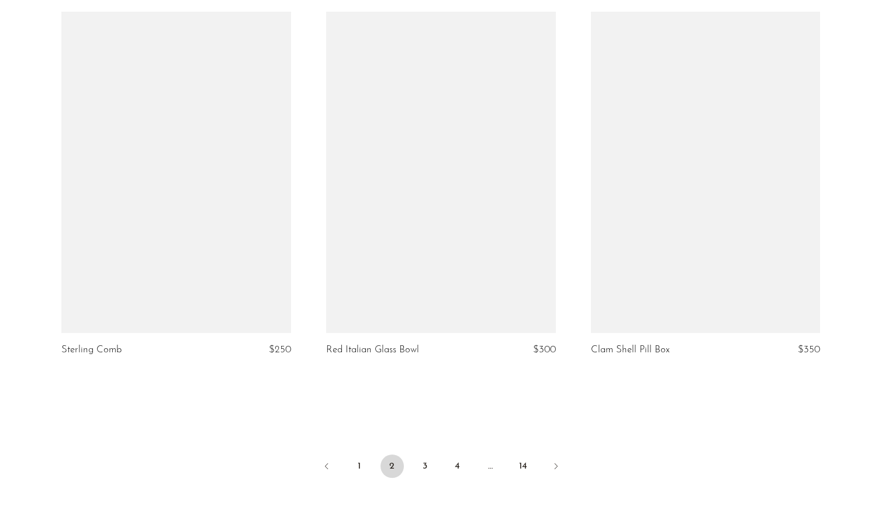
scroll to position [4230, 0]
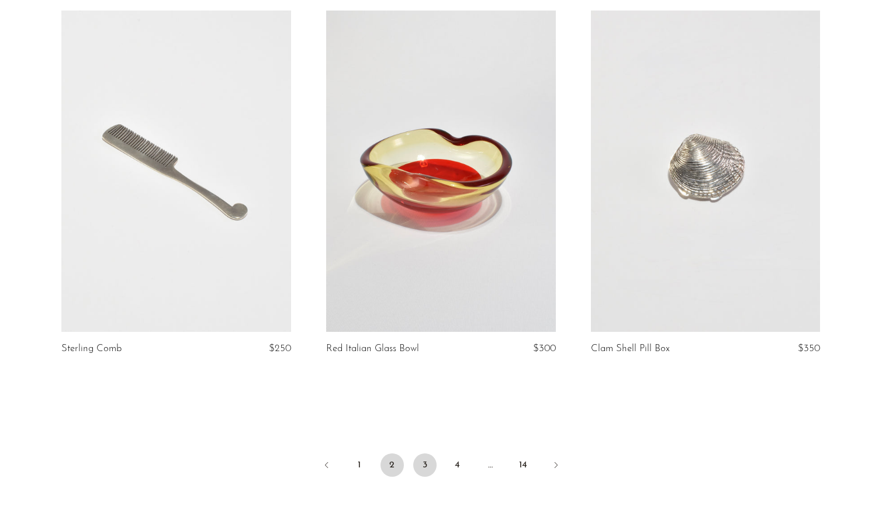
click at [422, 476] on link "3" at bounding box center [424, 464] width 23 height 23
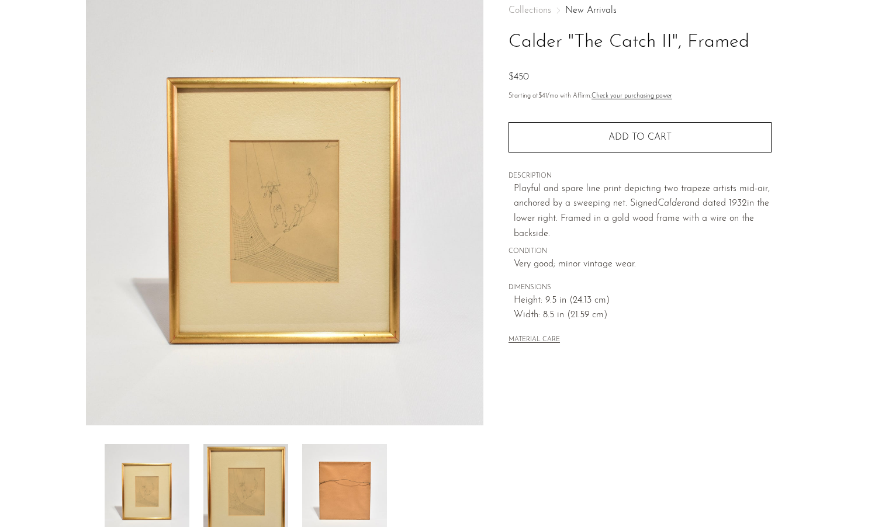
scroll to position [79, 0]
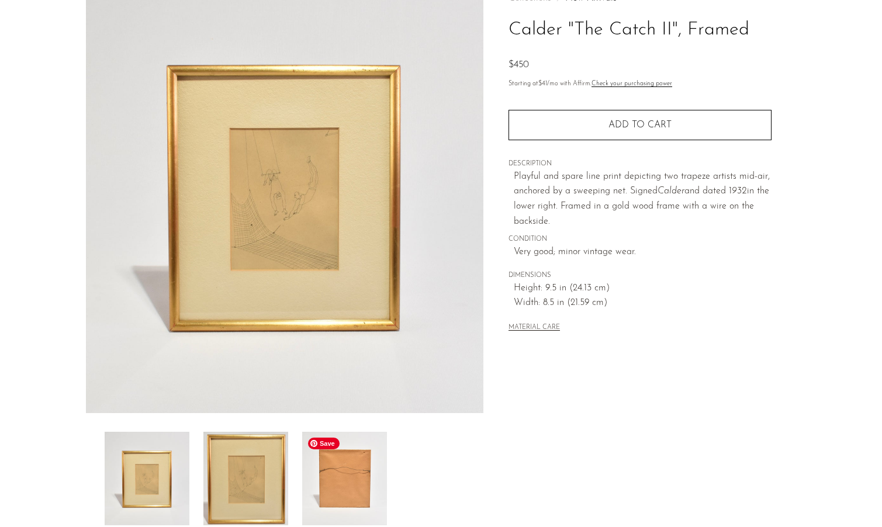
click at [354, 466] on img at bounding box center [344, 478] width 85 height 93
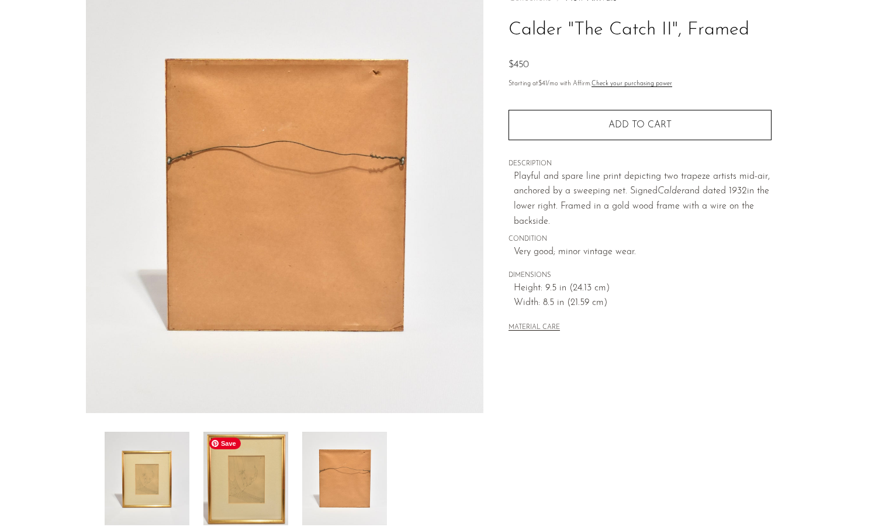
click at [234, 495] on img at bounding box center [245, 478] width 85 height 93
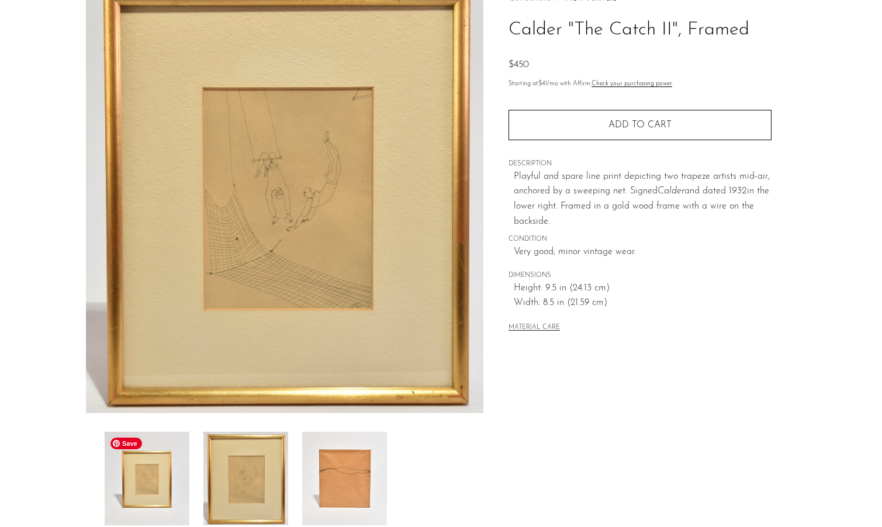
click at [159, 483] on img at bounding box center [147, 478] width 85 height 93
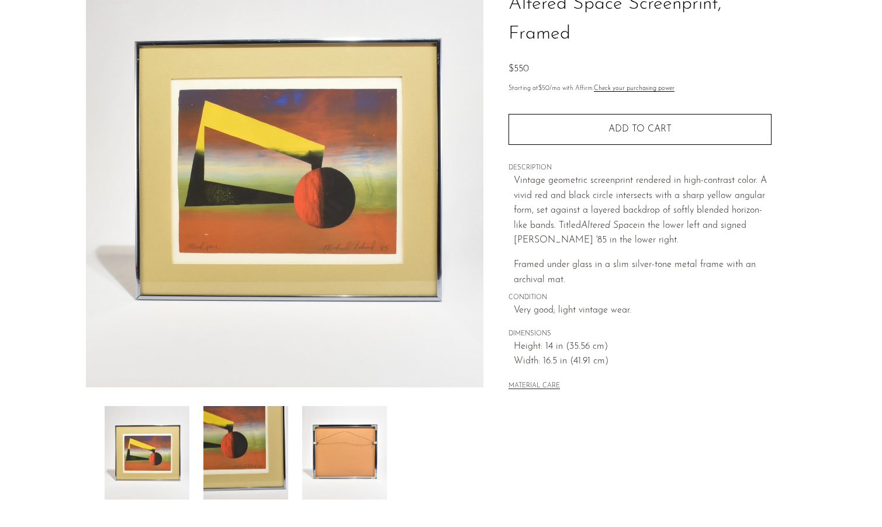
scroll to position [134, 0]
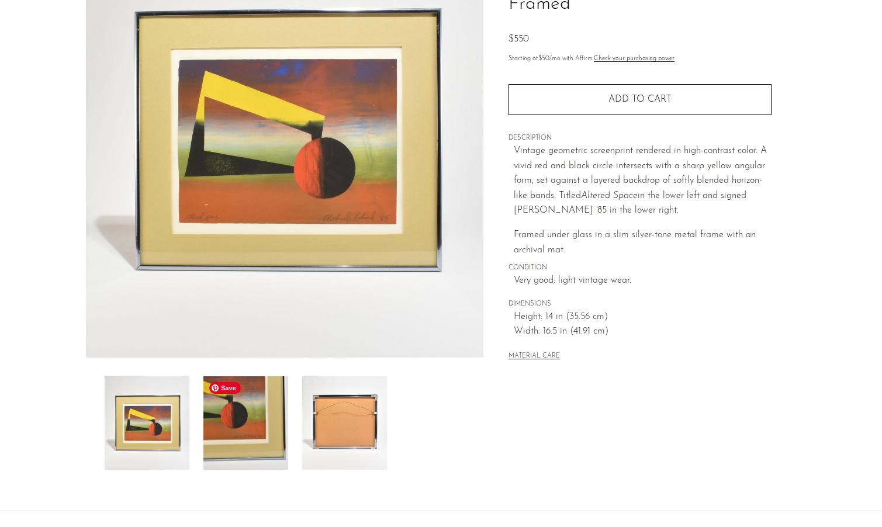
click at [249, 427] on img at bounding box center [245, 422] width 85 height 93
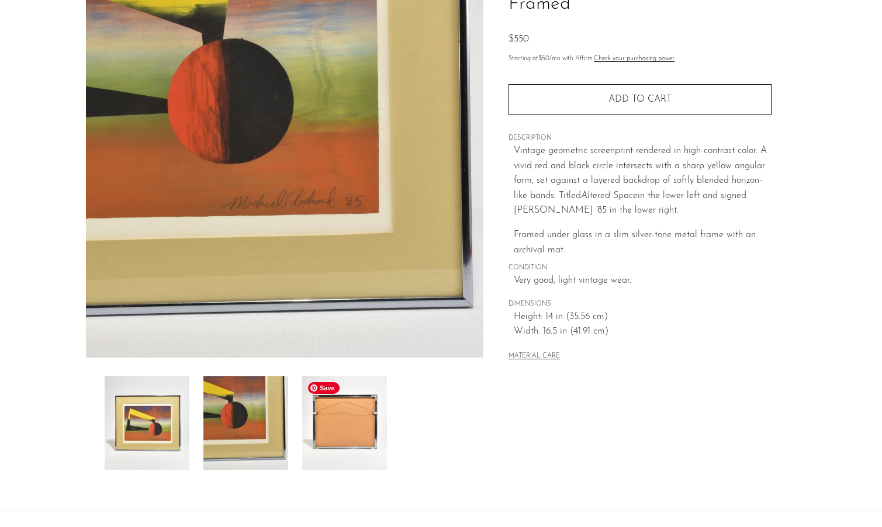
click at [354, 432] on img at bounding box center [344, 422] width 85 height 93
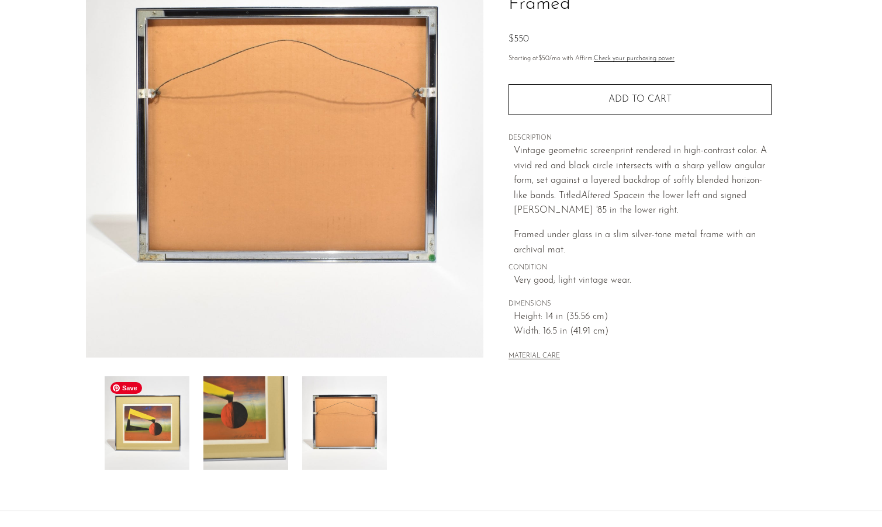
click at [160, 440] on img at bounding box center [147, 422] width 85 height 93
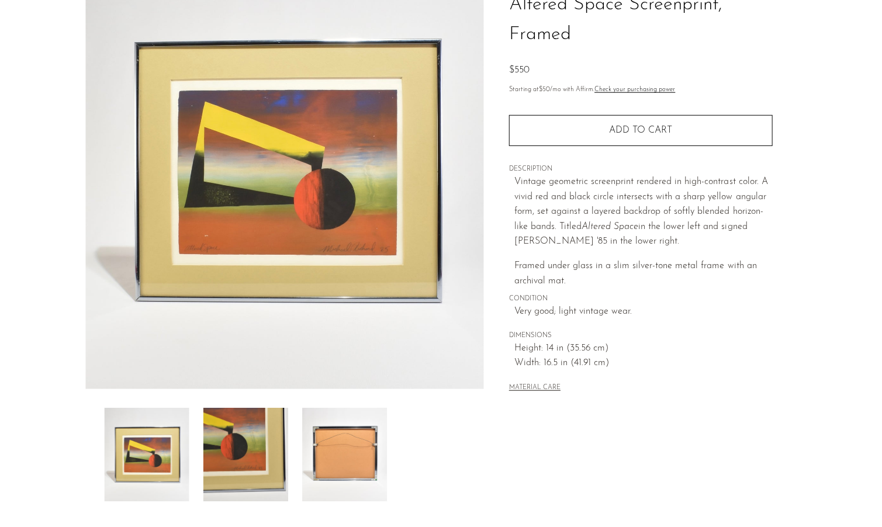
scroll to position [103, 0]
drag, startPoint x: 559, startPoint y: 196, endPoint x: 757, endPoint y: 238, distance: 201.8
click at [757, 238] on p "Vintage geometric screenprint rendered in high-contrast color. A vivid red and …" at bounding box center [643, 212] width 258 height 75
click at [756, 238] on p "Vintage geometric screenprint rendered in high-contrast color. A vivid red and …" at bounding box center [643, 212] width 258 height 75
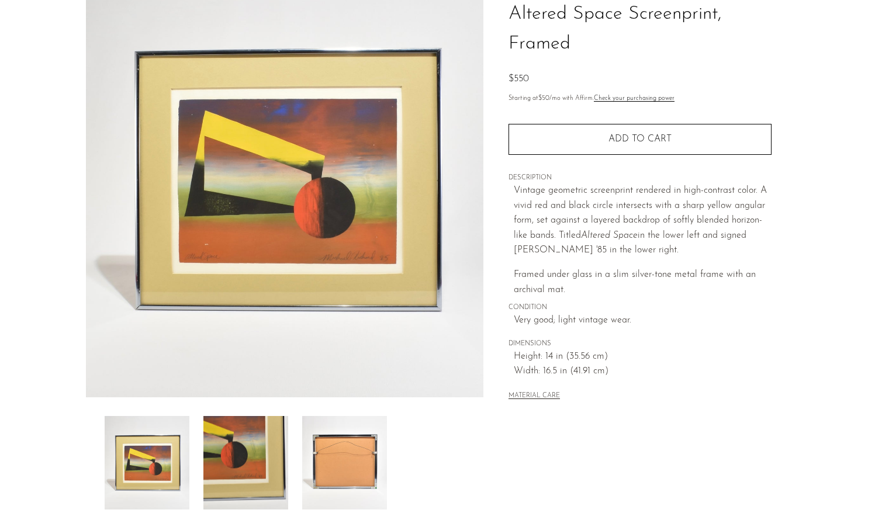
scroll to position [94, 0]
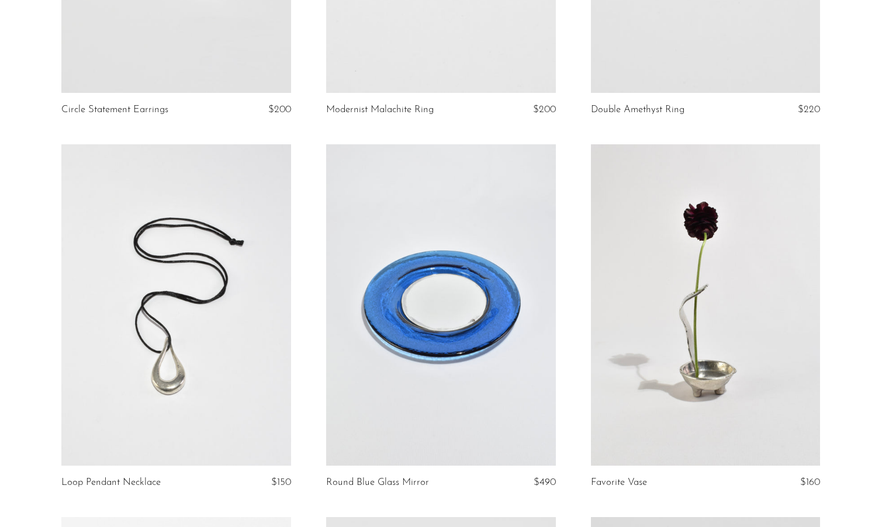
scroll to position [708, 0]
click at [480, 306] on link at bounding box center [441, 305] width 230 height 321
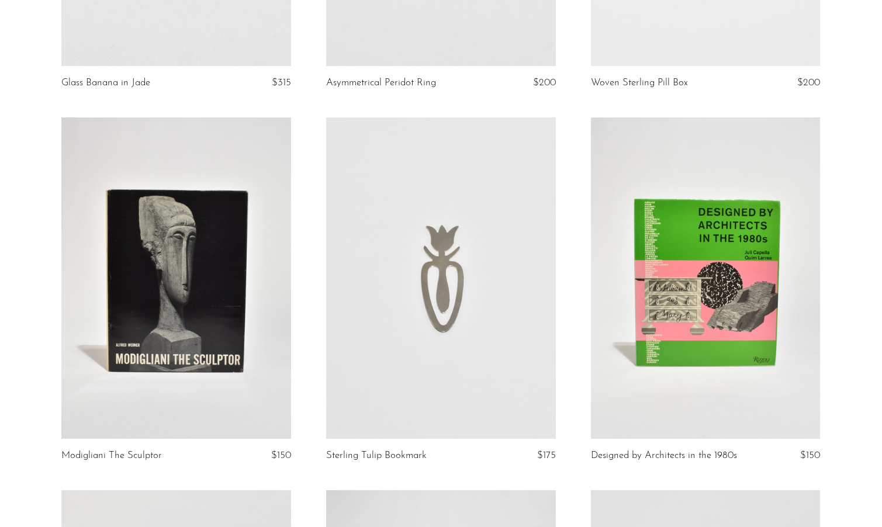
scroll to position [2243, 0]
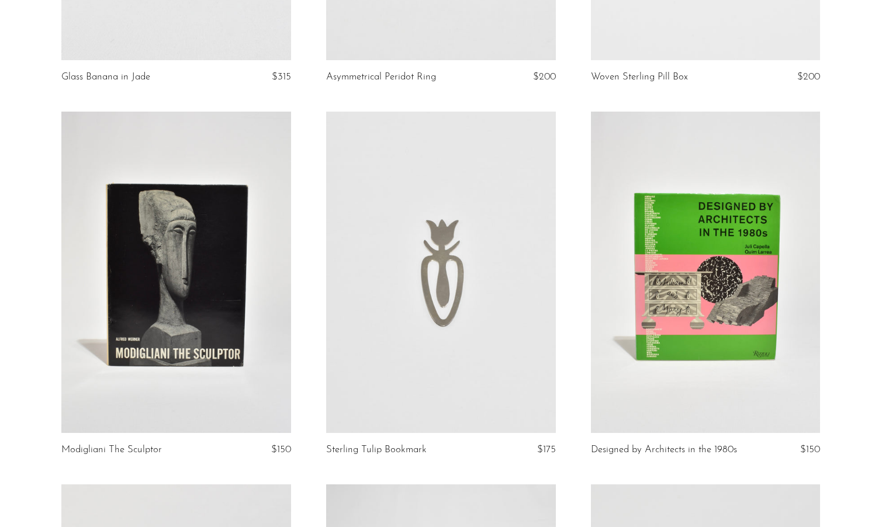
click at [152, 284] on link at bounding box center [176, 272] width 230 height 321
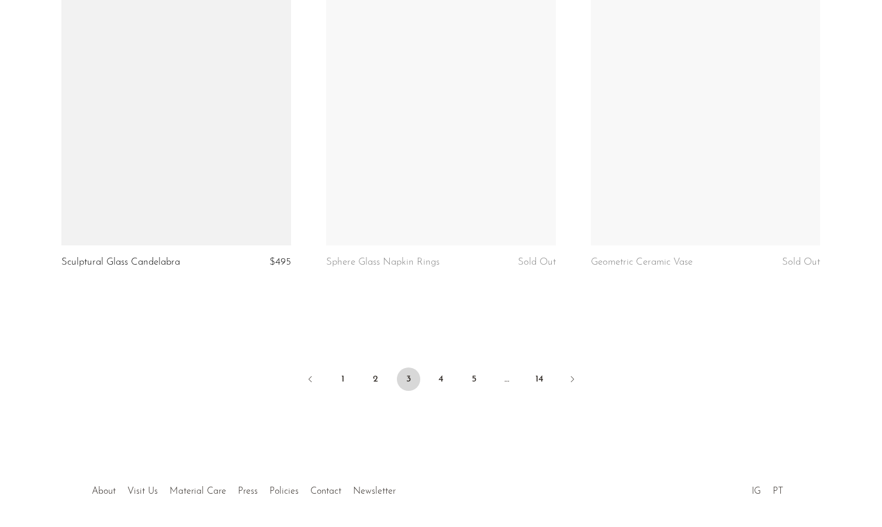
scroll to position [4348, 0]
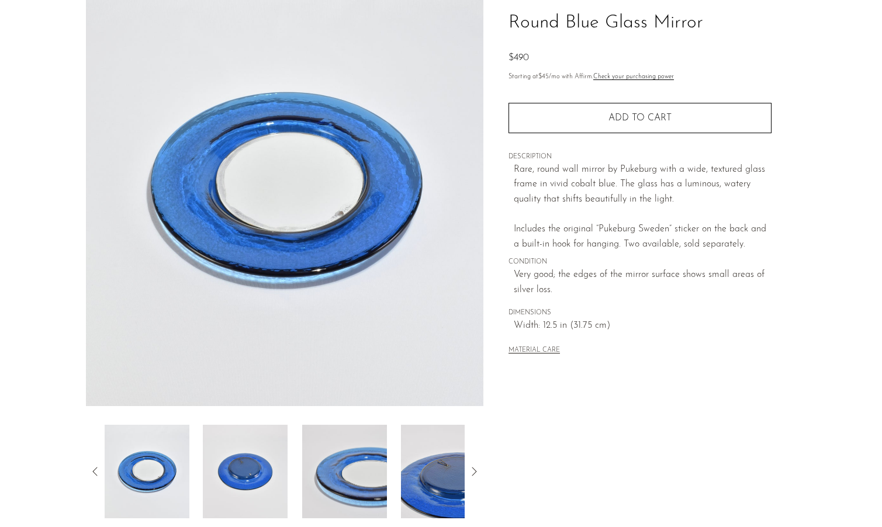
scroll to position [101, 0]
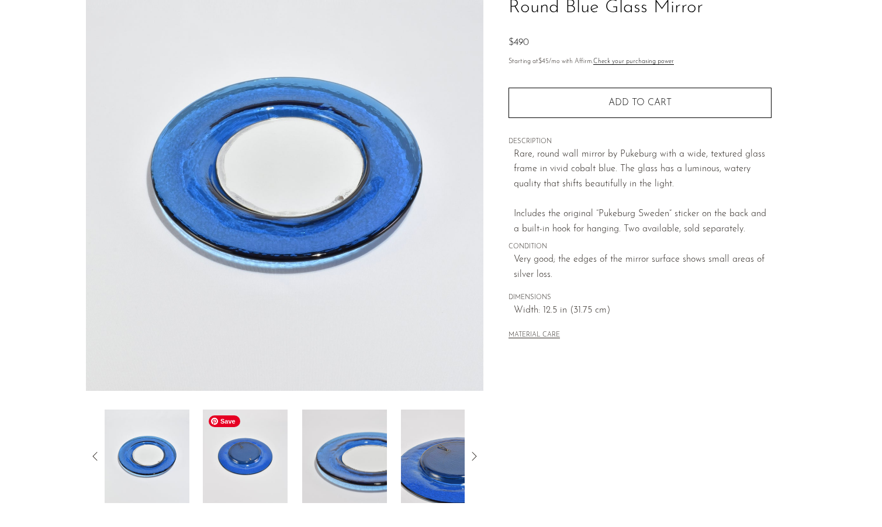
click at [247, 454] on img at bounding box center [245, 456] width 85 height 93
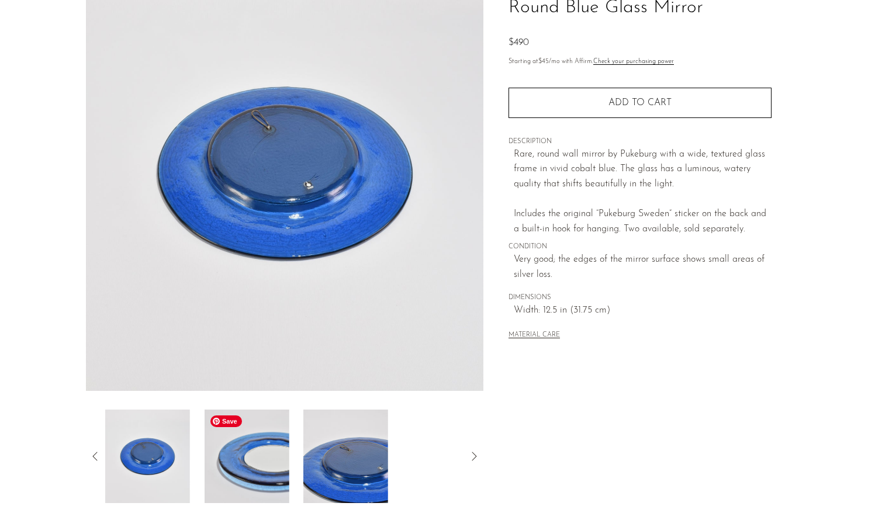
click at [259, 458] on img at bounding box center [246, 456] width 85 height 93
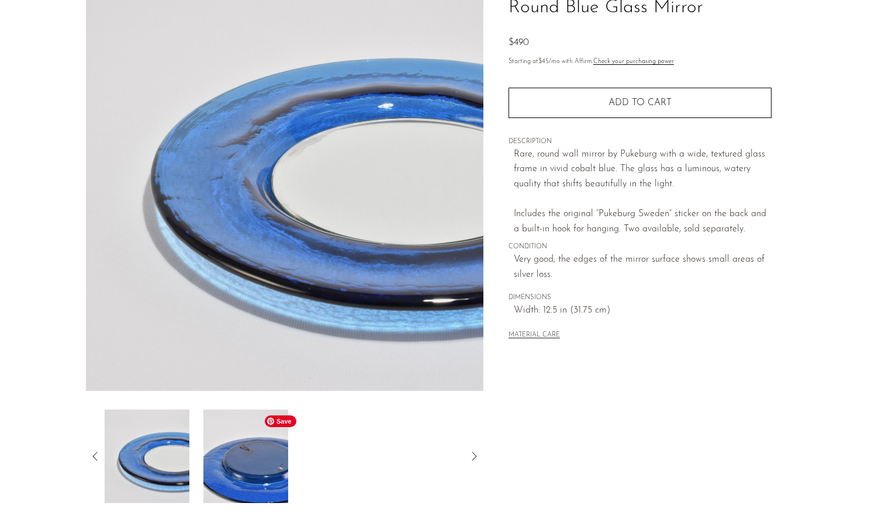
click at [235, 487] on img at bounding box center [245, 456] width 85 height 93
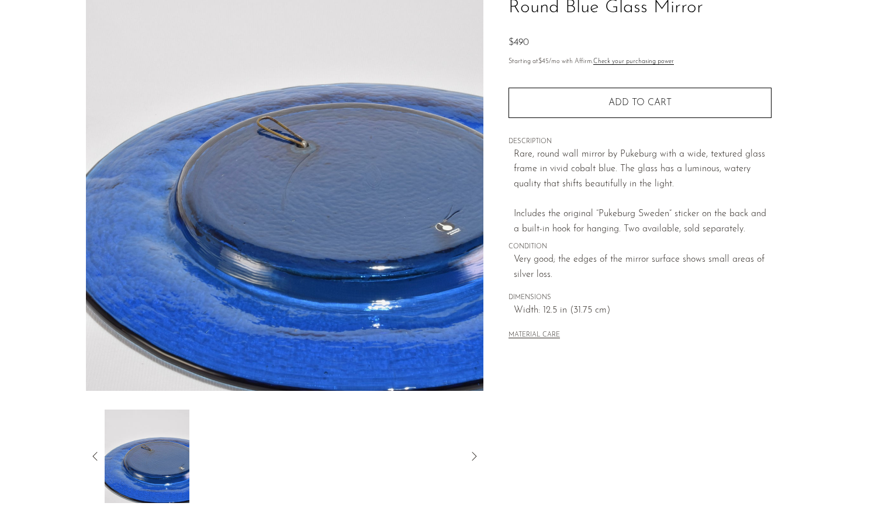
click at [91, 456] on icon at bounding box center [95, 456] width 14 height 14
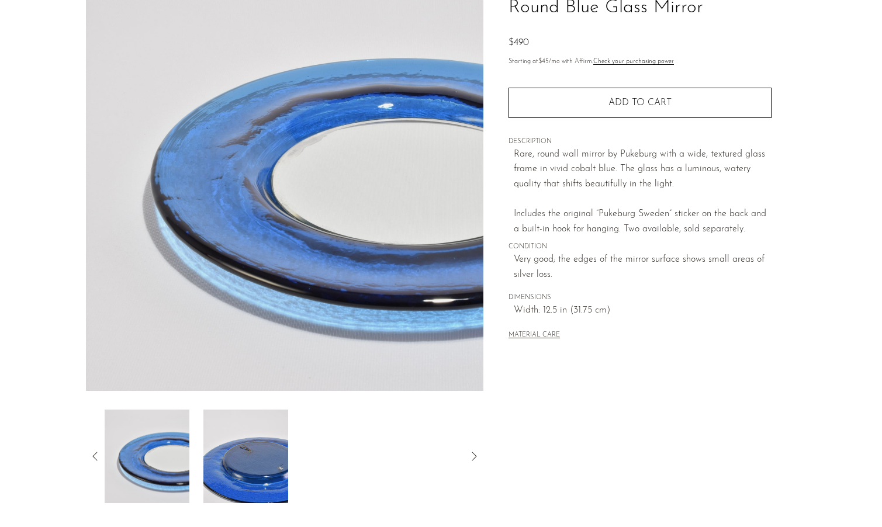
click at [91, 459] on icon at bounding box center [95, 456] width 14 height 14
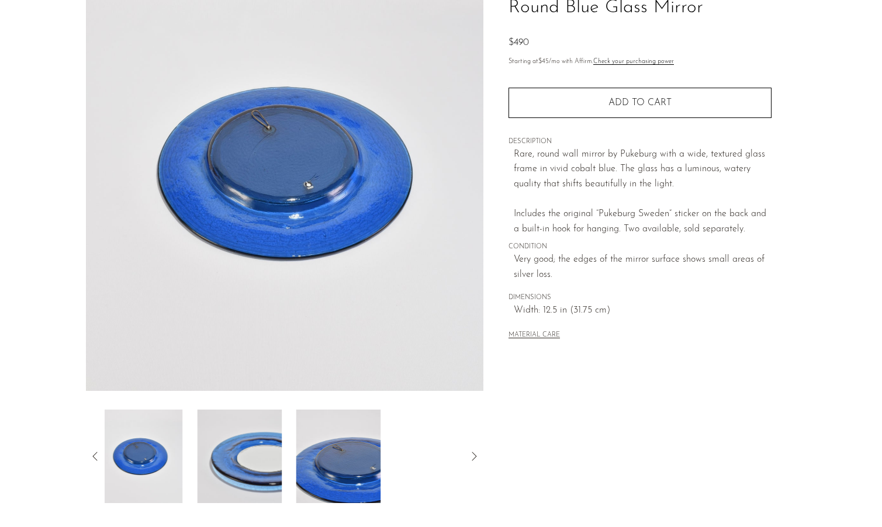
click at [91, 458] on icon at bounding box center [95, 456] width 14 height 14
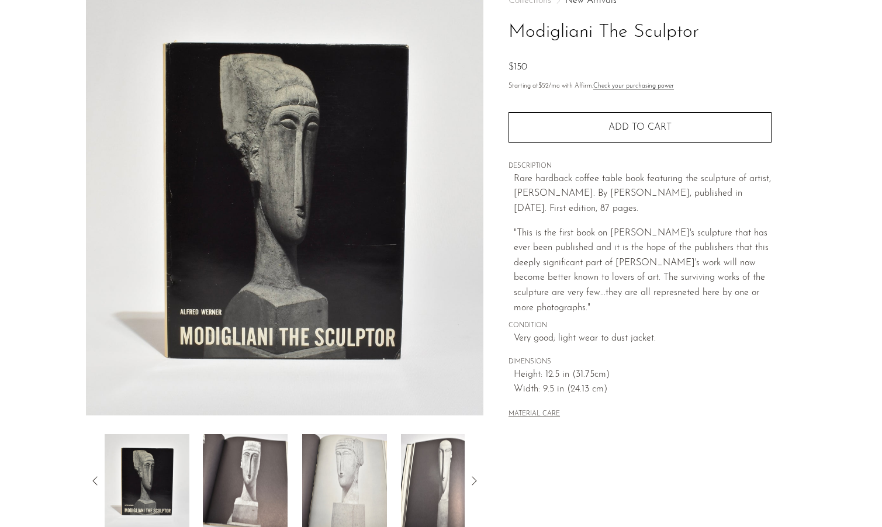
scroll to position [96, 0]
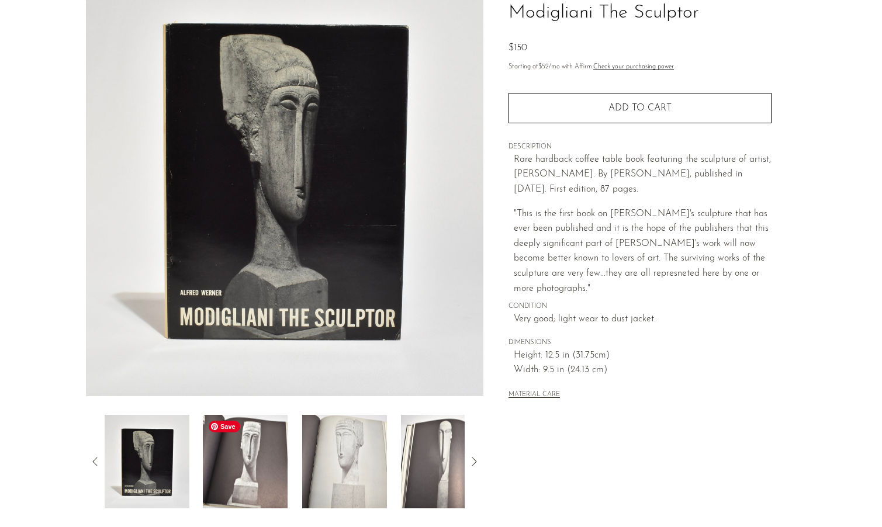
click at [244, 476] on img at bounding box center [245, 461] width 85 height 93
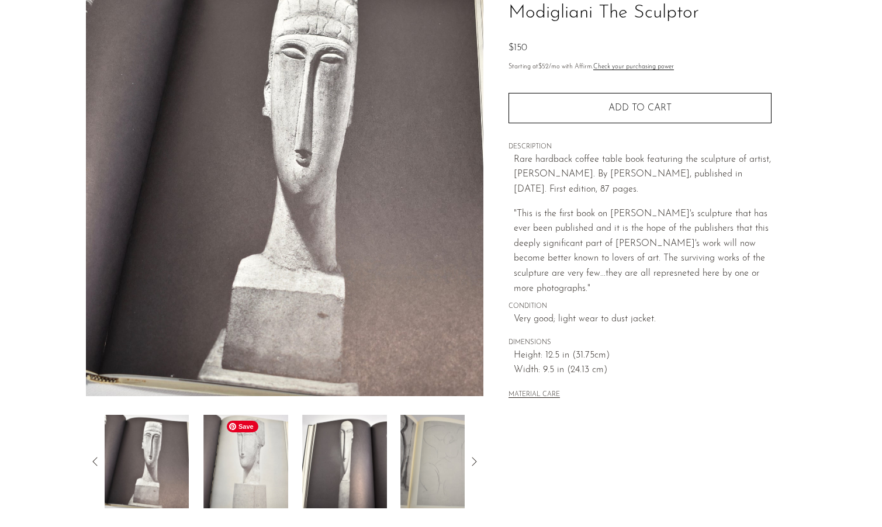
click at [256, 472] on img at bounding box center [245, 461] width 85 height 93
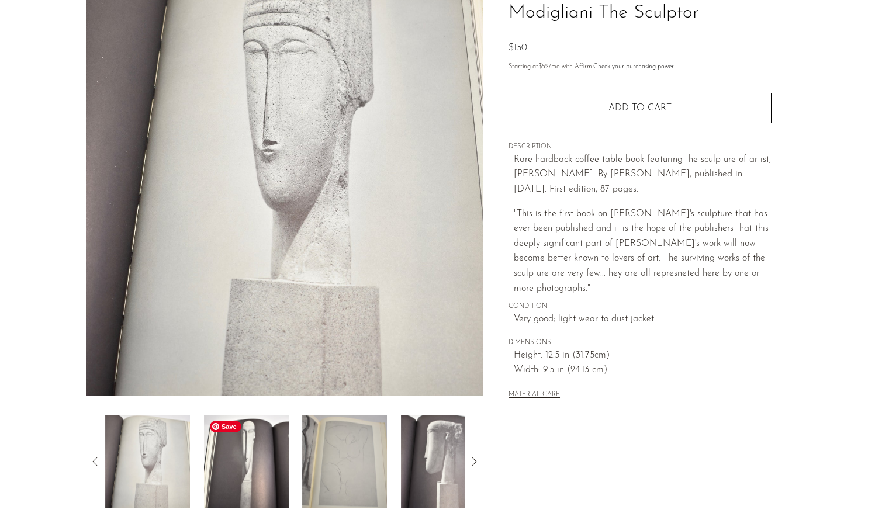
click at [256, 472] on img at bounding box center [246, 461] width 85 height 93
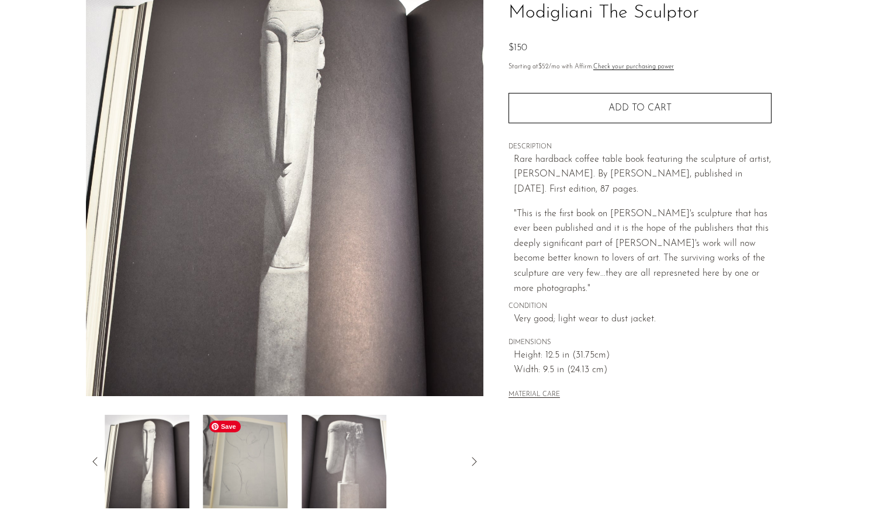
click at [256, 472] on img at bounding box center [245, 461] width 85 height 93
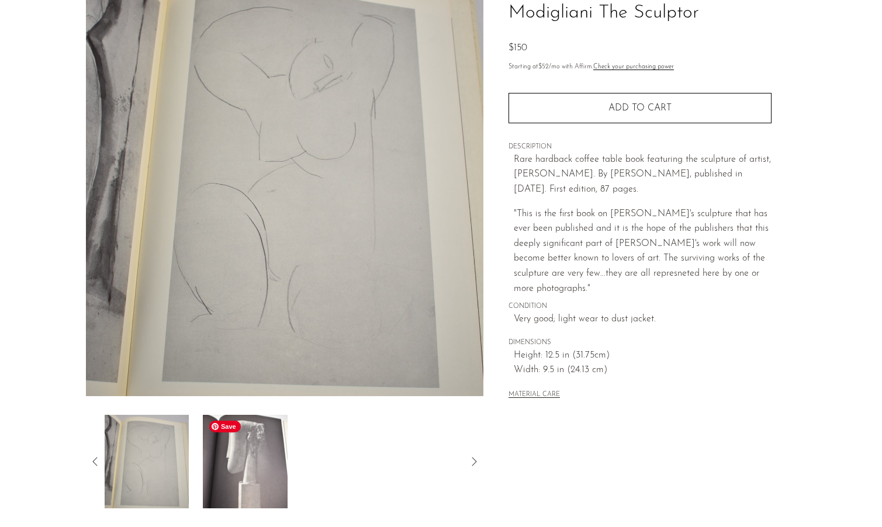
click at [256, 472] on img at bounding box center [245, 461] width 85 height 93
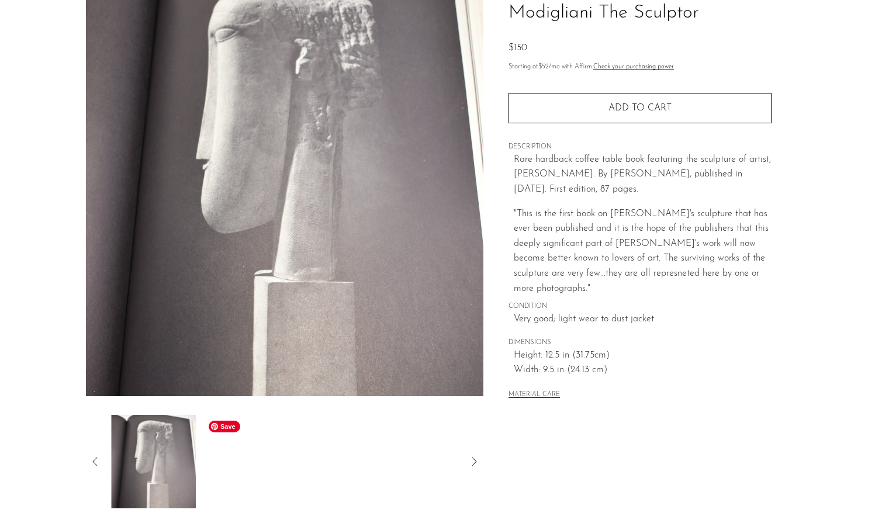
scroll to position [85, 0]
